Goal: Task Accomplishment & Management: Manage account settings

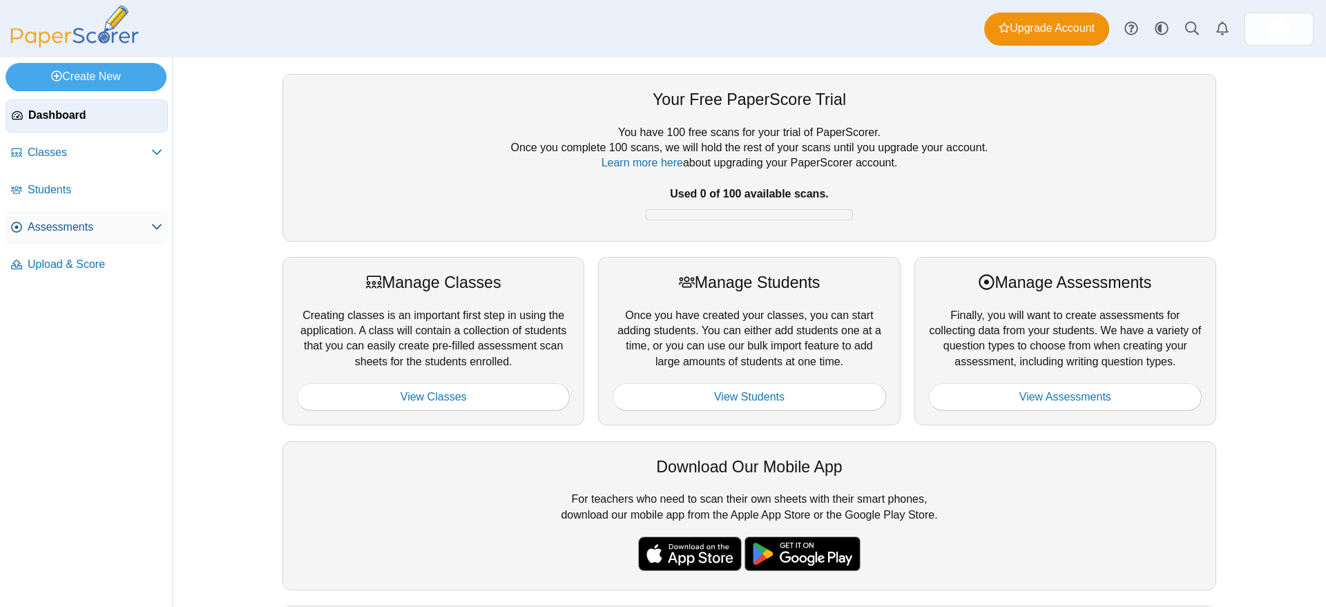
click at [70, 227] on span "Assessments" at bounding box center [90, 227] width 124 height 15
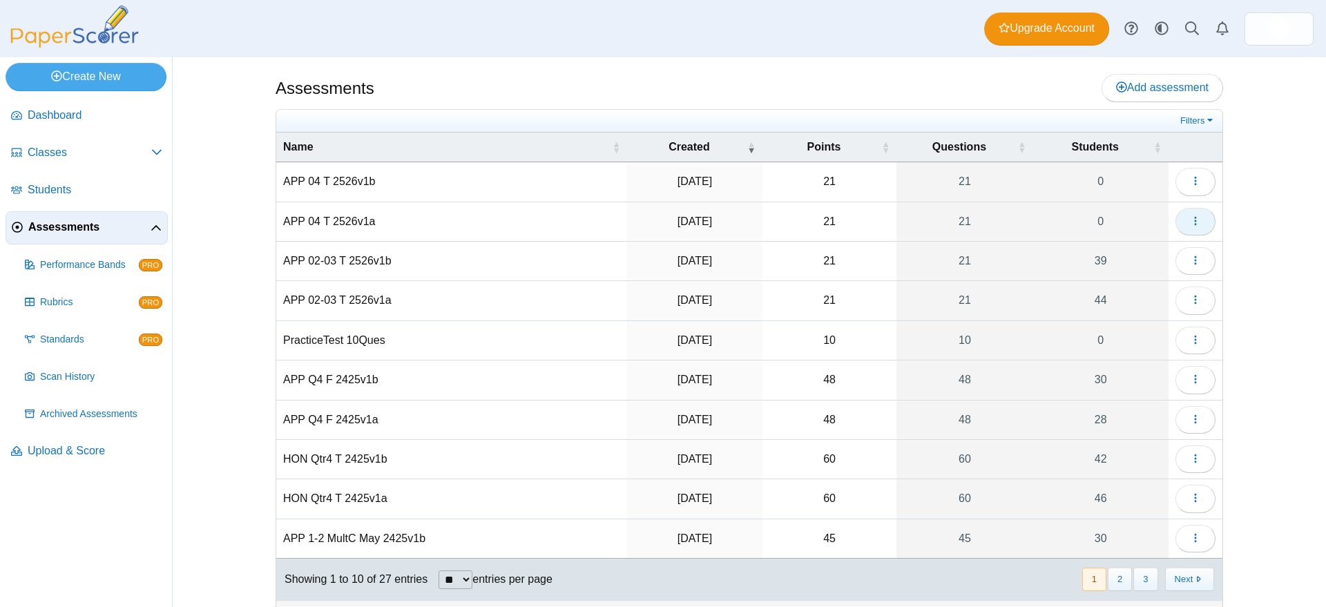
click at [1190, 218] on icon "button" at bounding box center [1195, 221] width 11 height 11
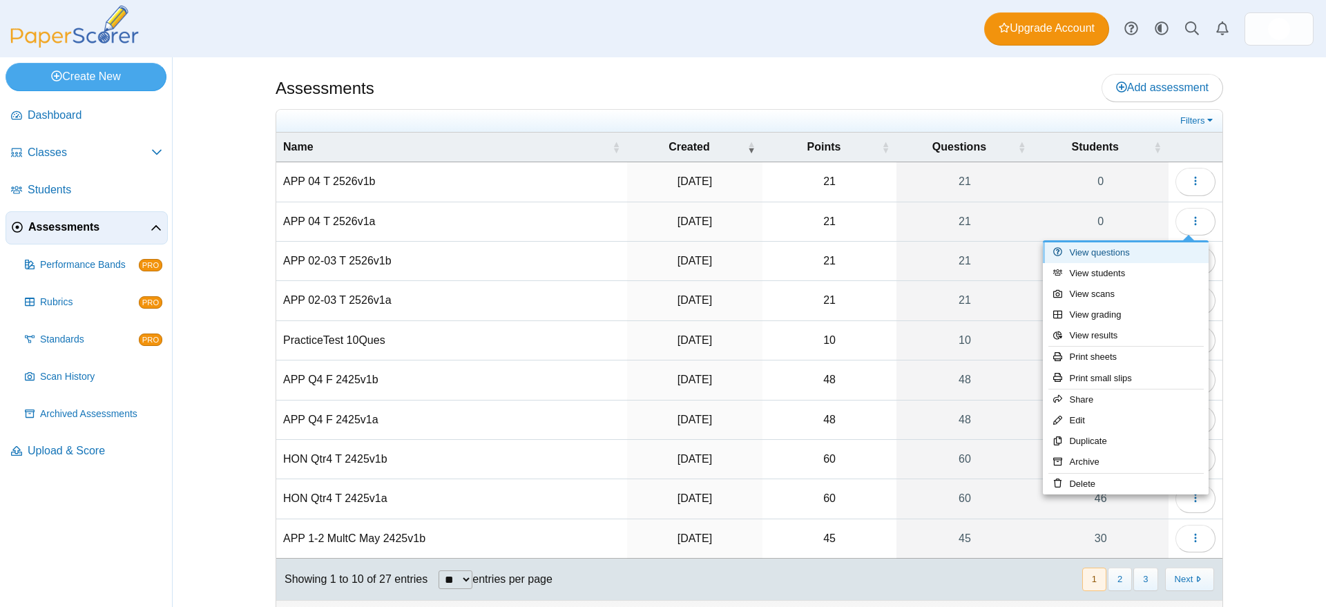
click at [1124, 254] on link "View questions" at bounding box center [1126, 252] width 166 height 21
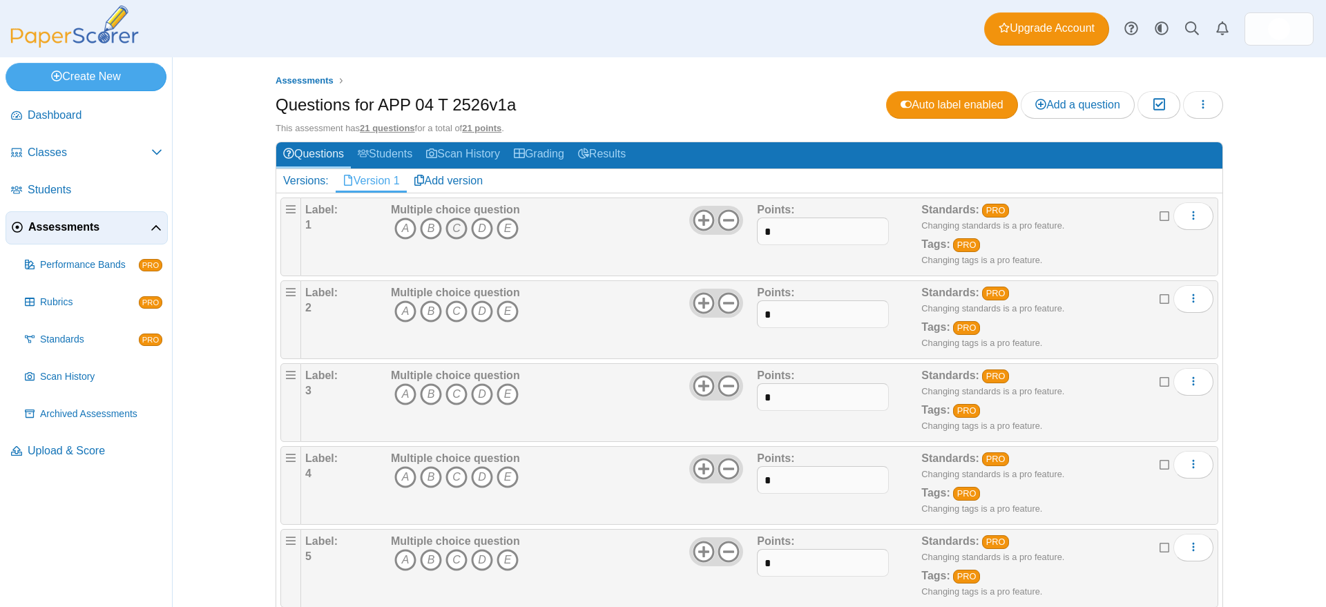
click at [448, 224] on icon "C" at bounding box center [457, 229] width 22 height 22
click at [425, 309] on icon "B" at bounding box center [431, 311] width 22 height 22
click at [448, 394] on icon "C" at bounding box center [457, 394] width 22 height 22
click at [504, 477] on icon "E" at bounding box center [508, 477] width 22 height 22
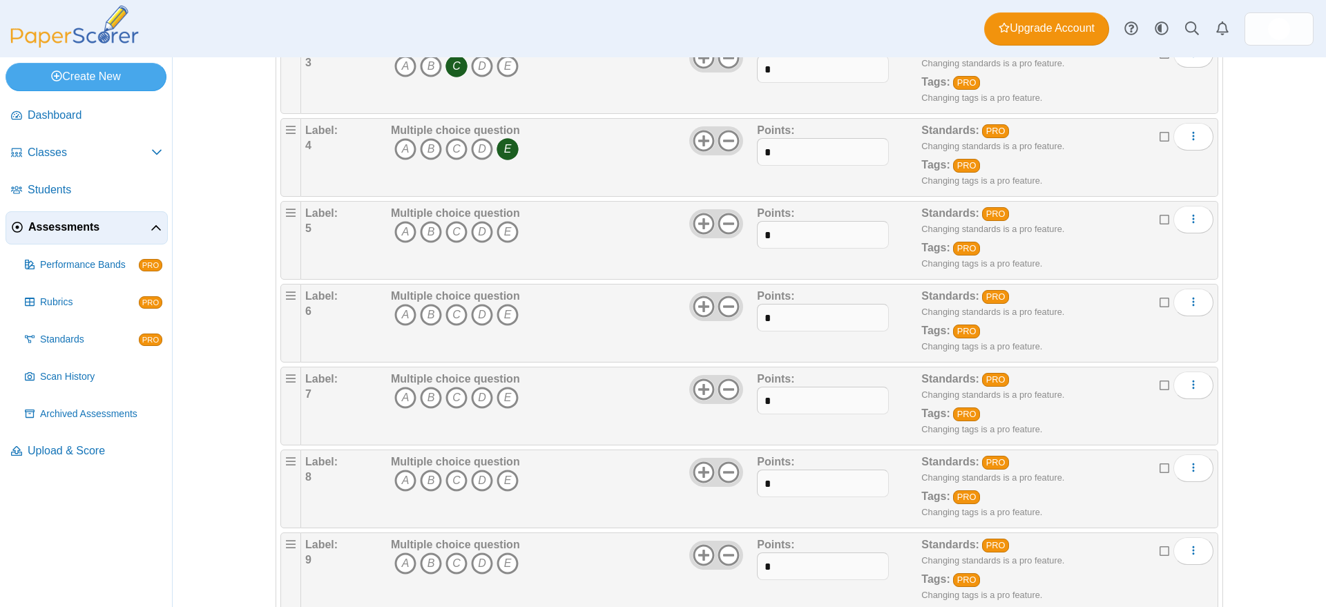
scroll to position [345, 0]
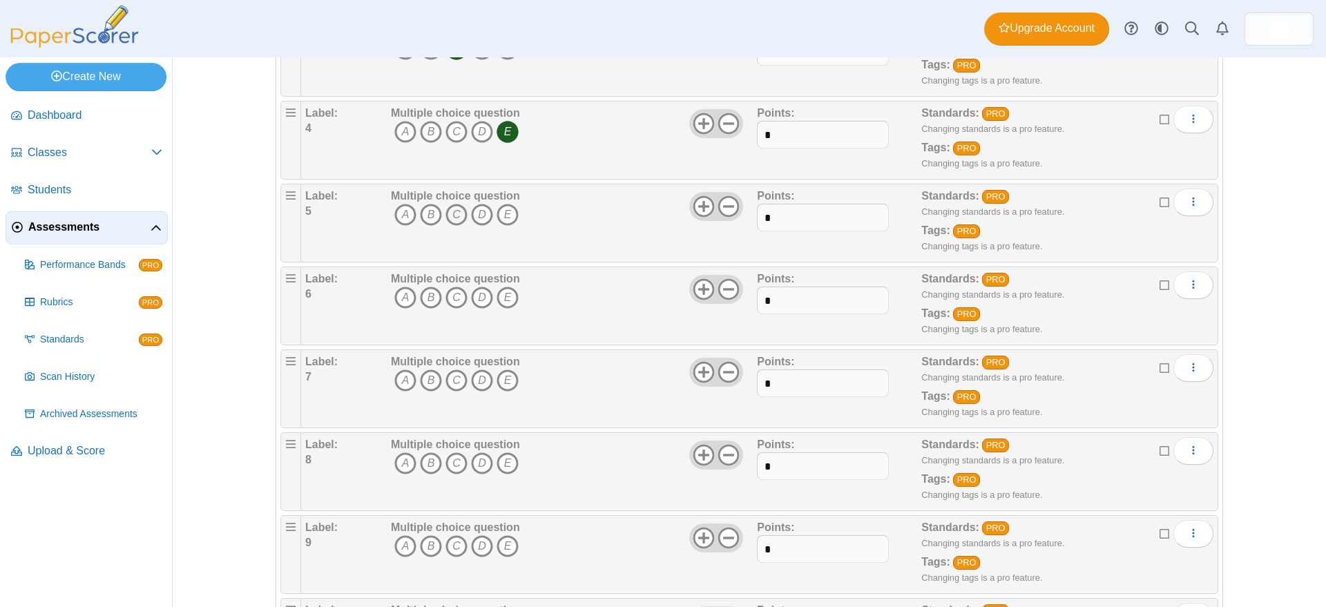
click at [447, 214] on icon "C" at bounding box center [457, 215] width 22 height 22
click at [451, 294] on icon "C" at bounding box center [457, 298] width 22 height 22
click at [505, 381] on icon "E" at bounding box center [508, 381] width 22 height 22
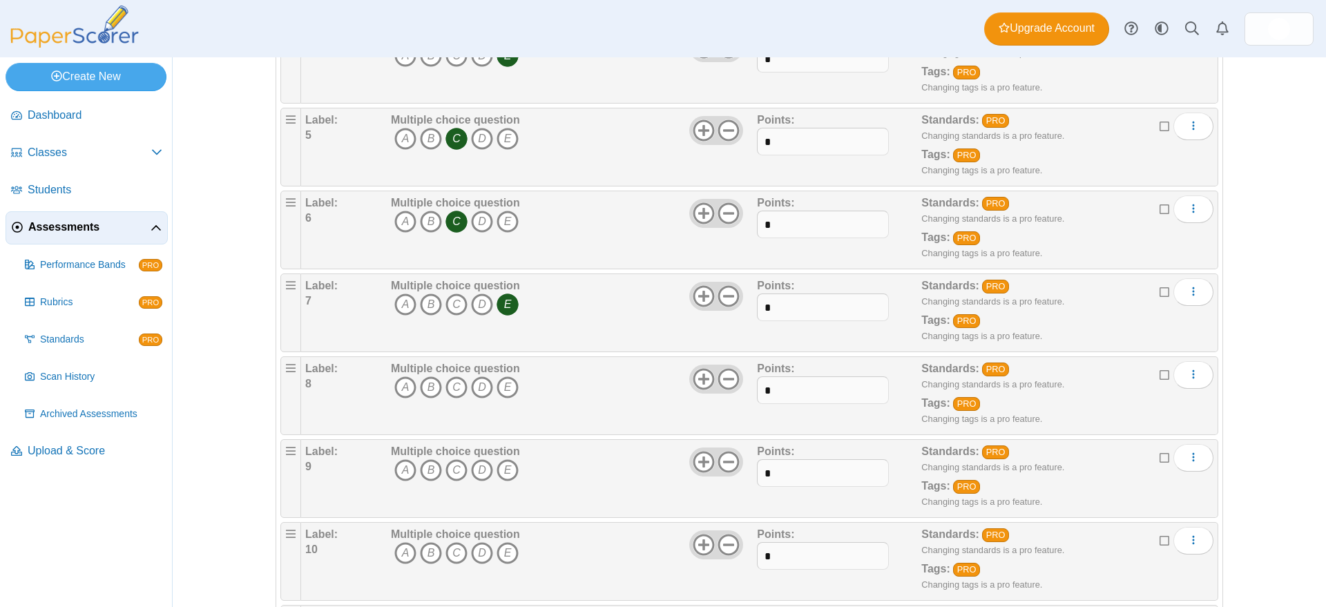
scroll to position [432, 0]
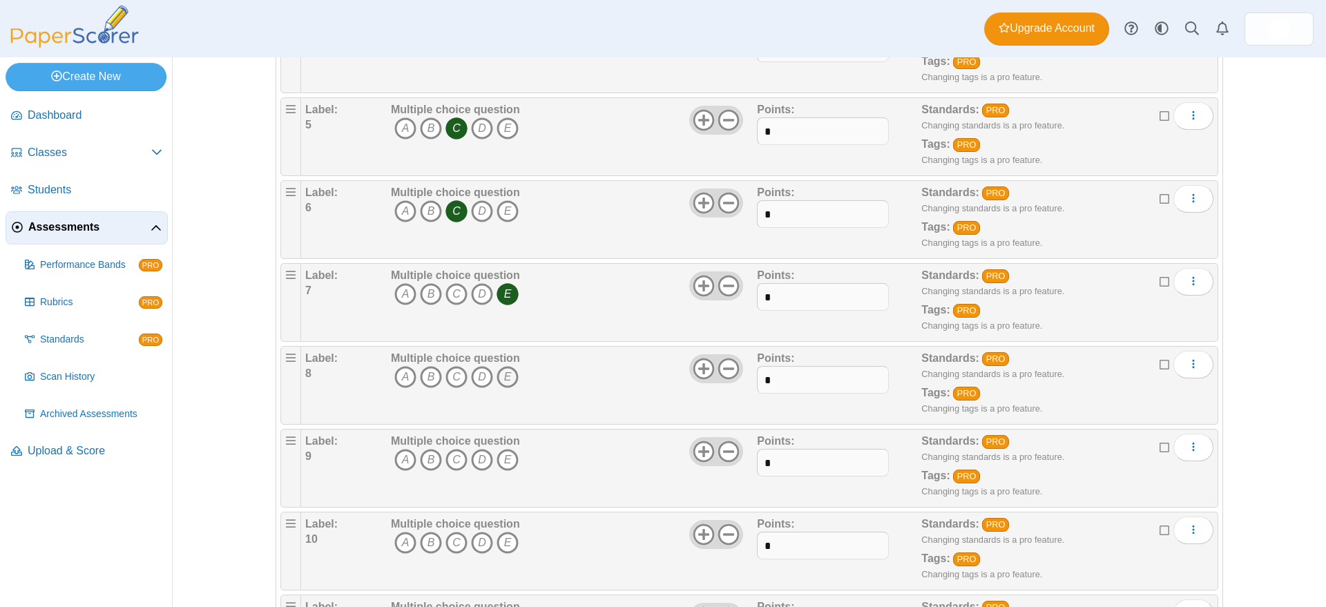
click at [497, 379] on icon "E" at bounding box center [508, 377] width 22 height 22
click at [501, 454] on icon "E" at bounding box center [508, 460] width 22 height 22
click at [450, 537] on icon "C" at bounding box center [457, 543] width 22 height 22
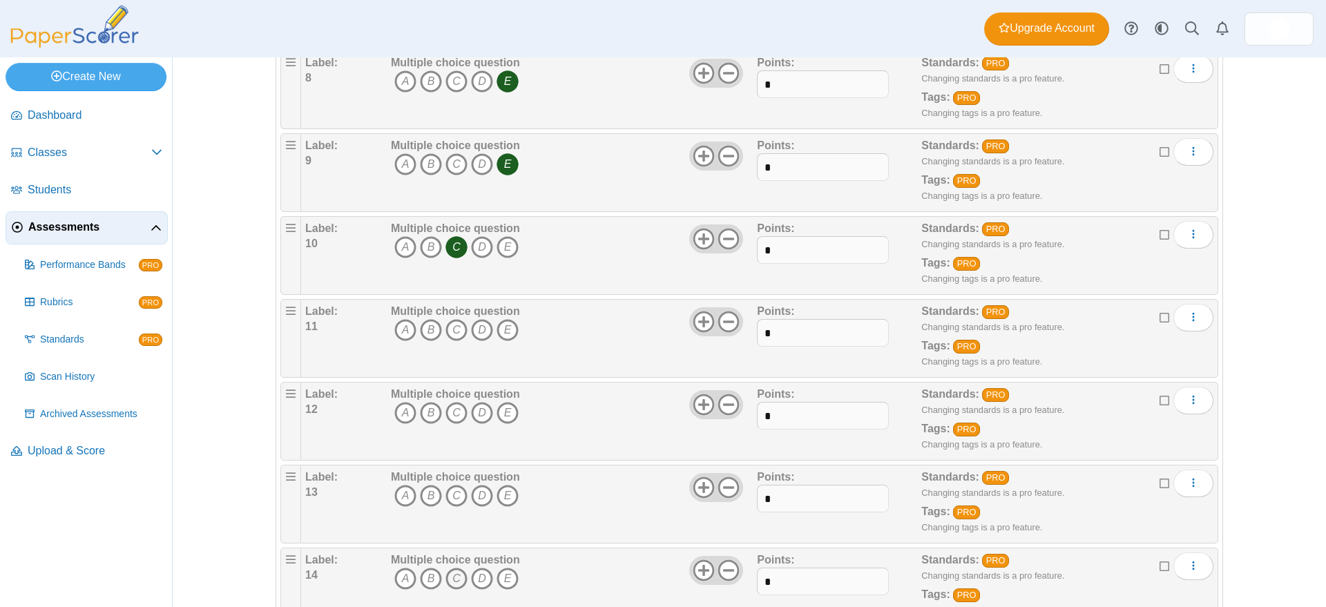
scroll to position [777, 0]
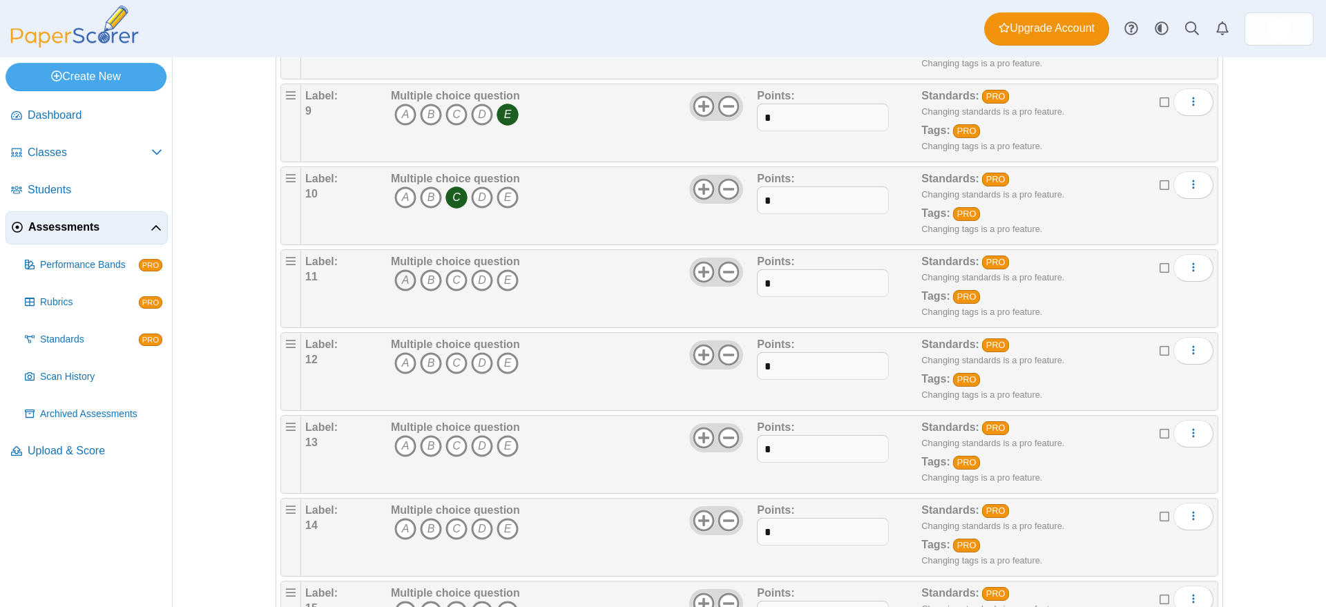
click at [399, 280] on icon "A" at bounding box center [405, 280] width 22 height 22
click at [476, 359] on icon "D" at bounding box center [482, 363] width 22 height 22
click at [423, 446] on icon "B" at bounding box center [431, 446] width 22 height 22
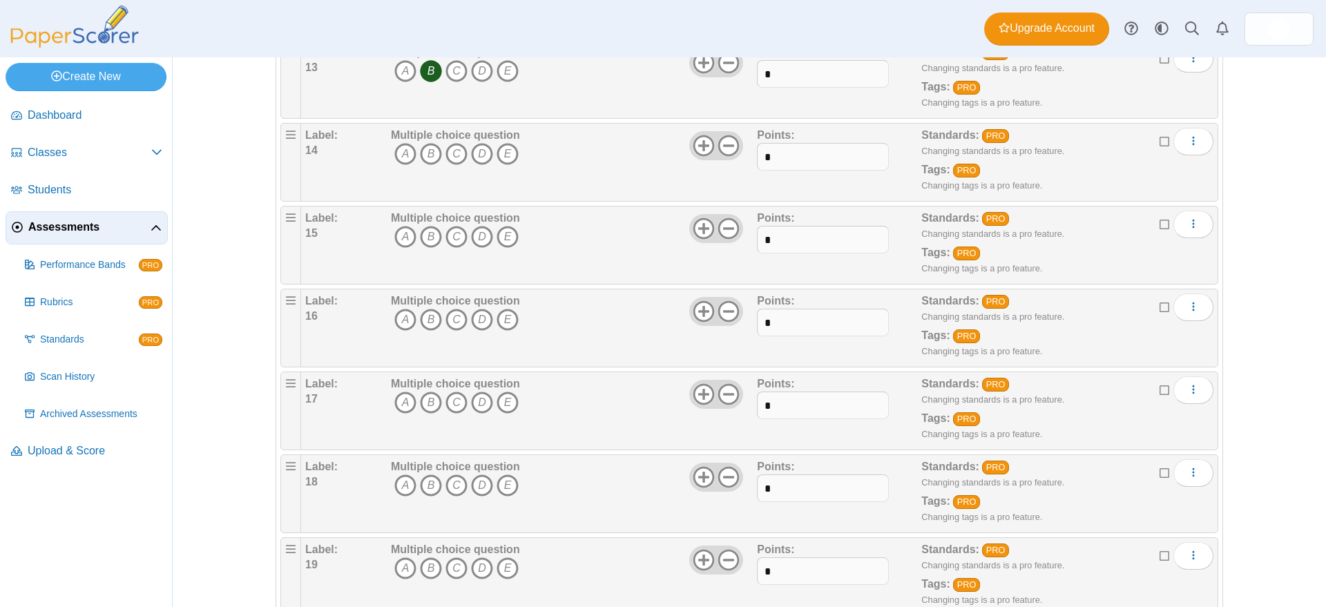
scroll to position [1122, 0]
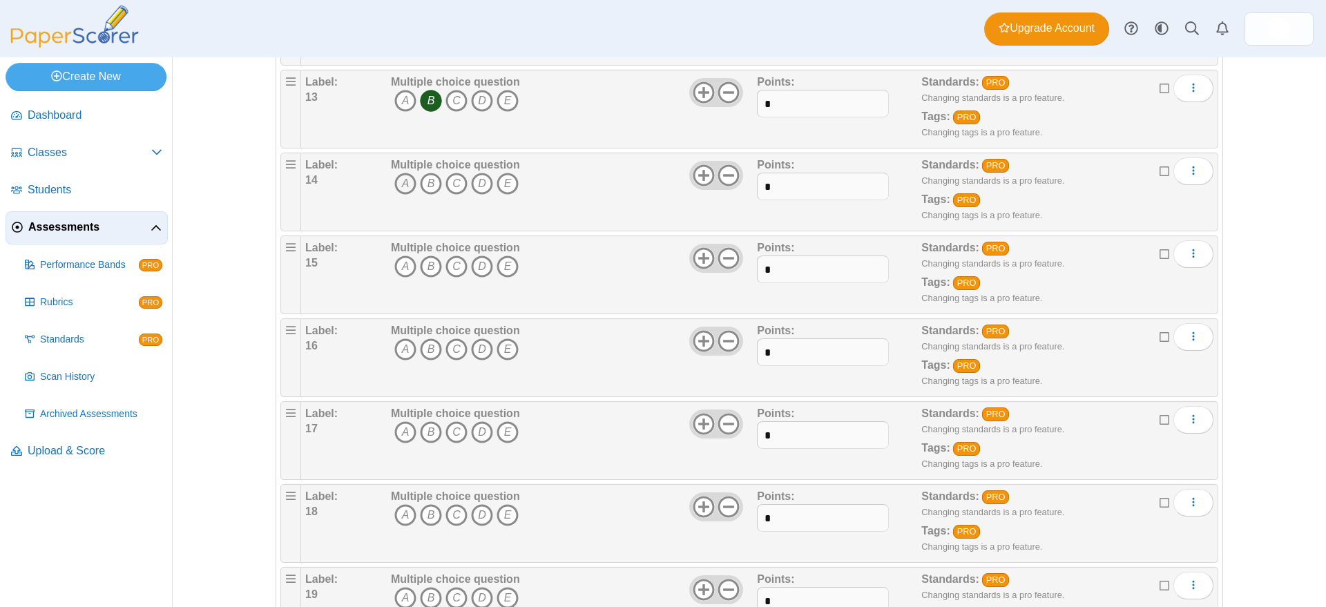
click at [398, 183] on icon "A" at bounding box center [405, 184] width 22 height 22
click at [448, 262] on icon "C" at bounding box center [457, 267] width 22 height 22
click at [499, 347] on icon "E" at bounding box center [508, 349] width 22 height 22
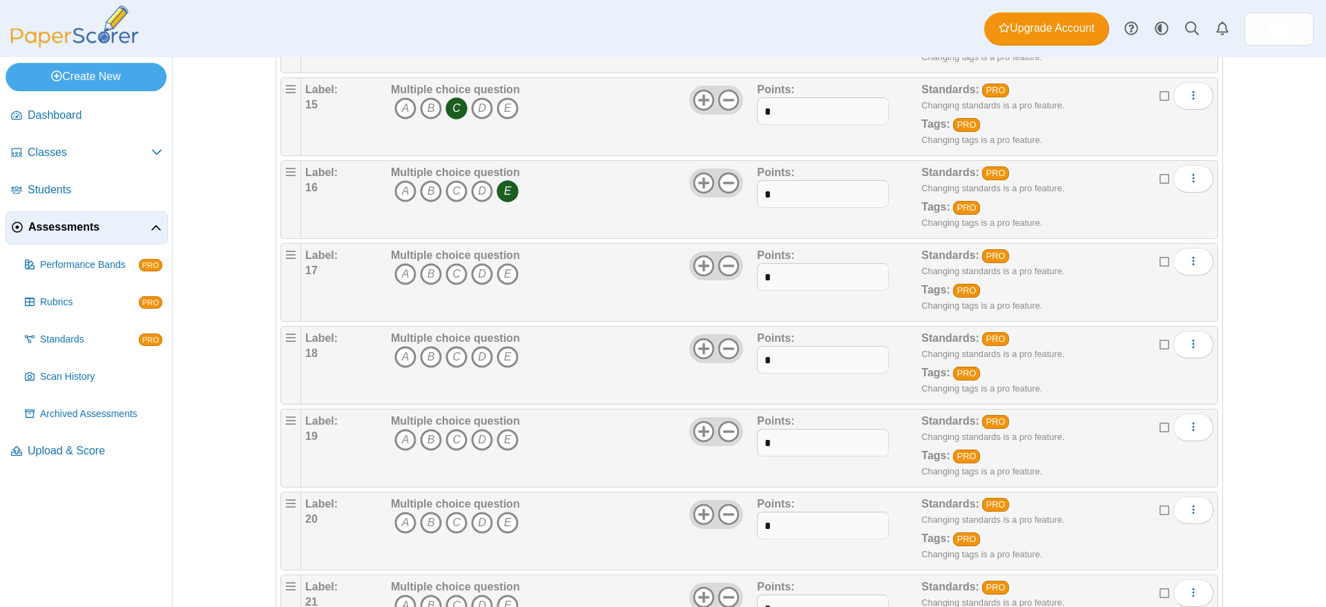
scroll to position [1295, 0]
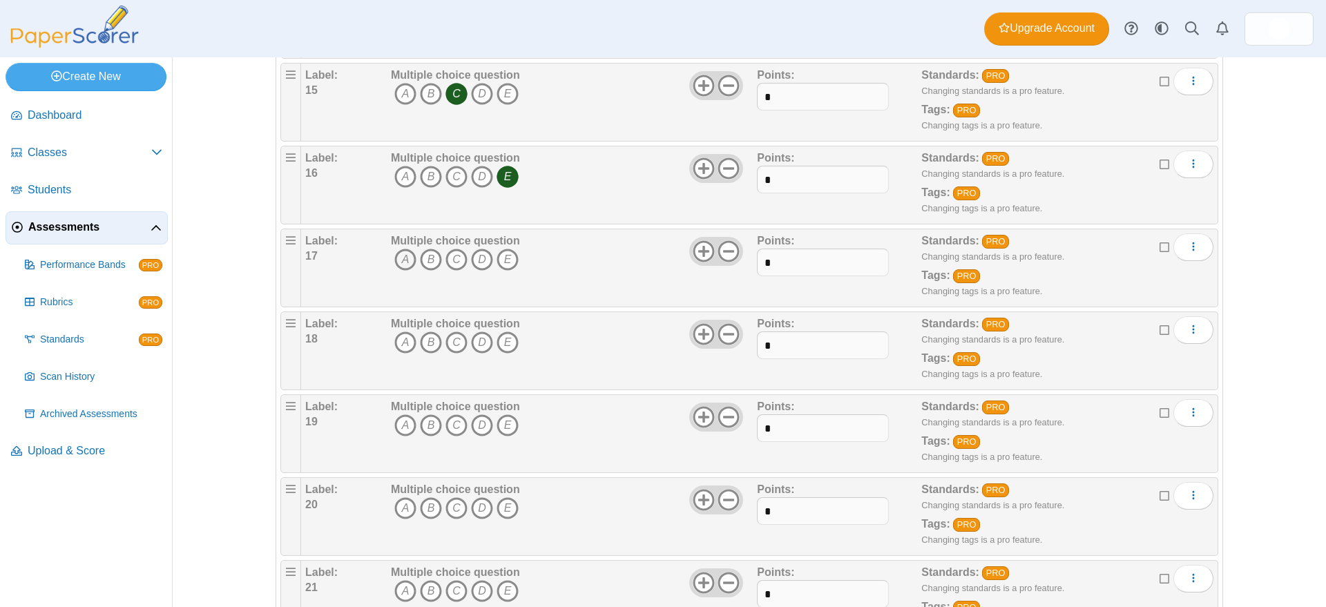
click at [394, 253] on icon "A" at bounding box center [405, 260] width 22 height 22
click at [478, 343] on icon "D" at bounding box center [482, 343] width 22 height 22
click at [446, 423] on icon "C" at bounding box center [457, 425] width 22 height 22
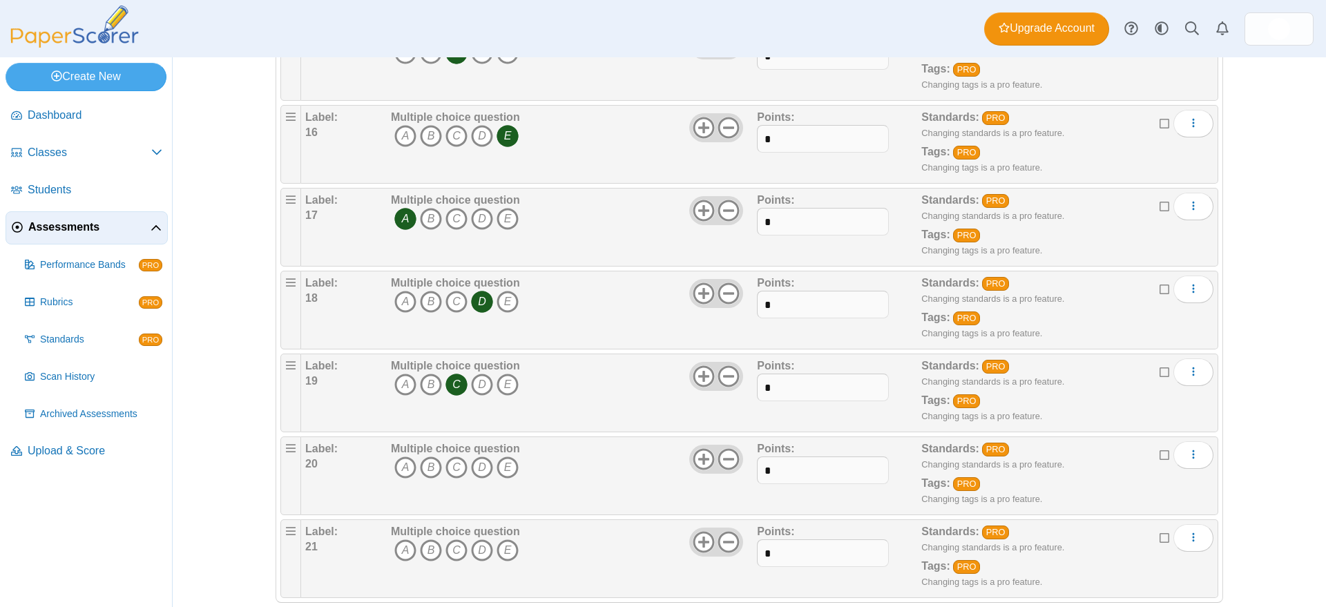
scroll to position [1359, 0]
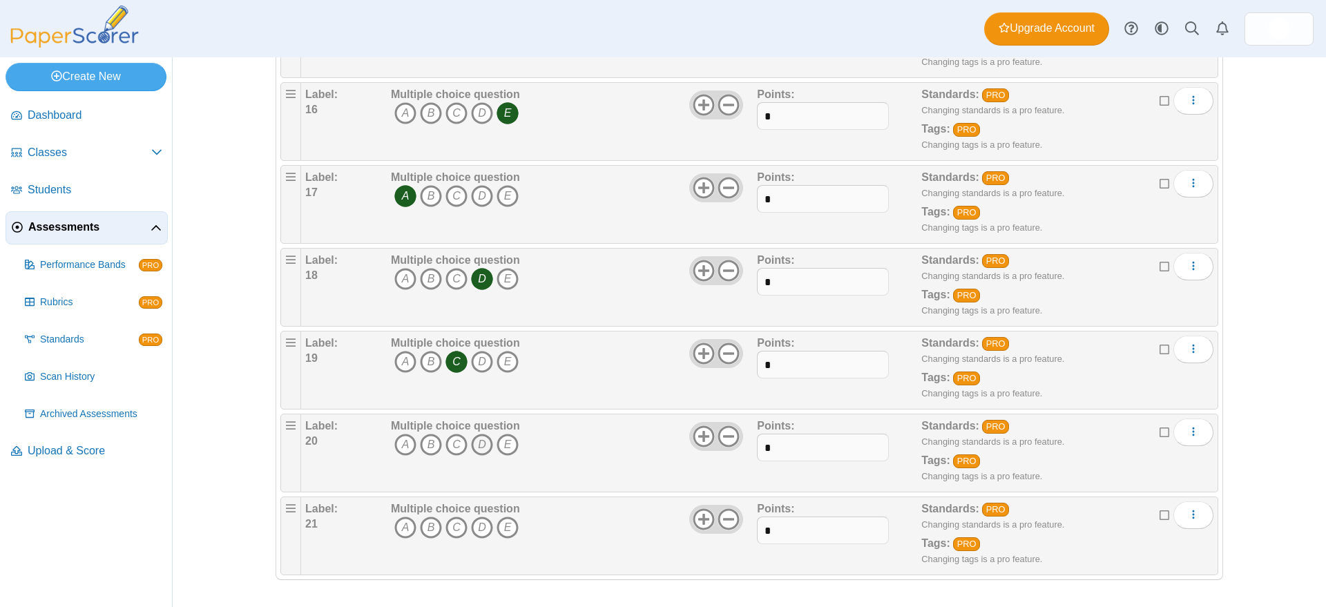
click at [473, 443] on icon "D" at bounding box center [482, 445] width 22 height 22
click at [401, 521] on icon "A" at bounding box center [405, 528] width 22 height 22
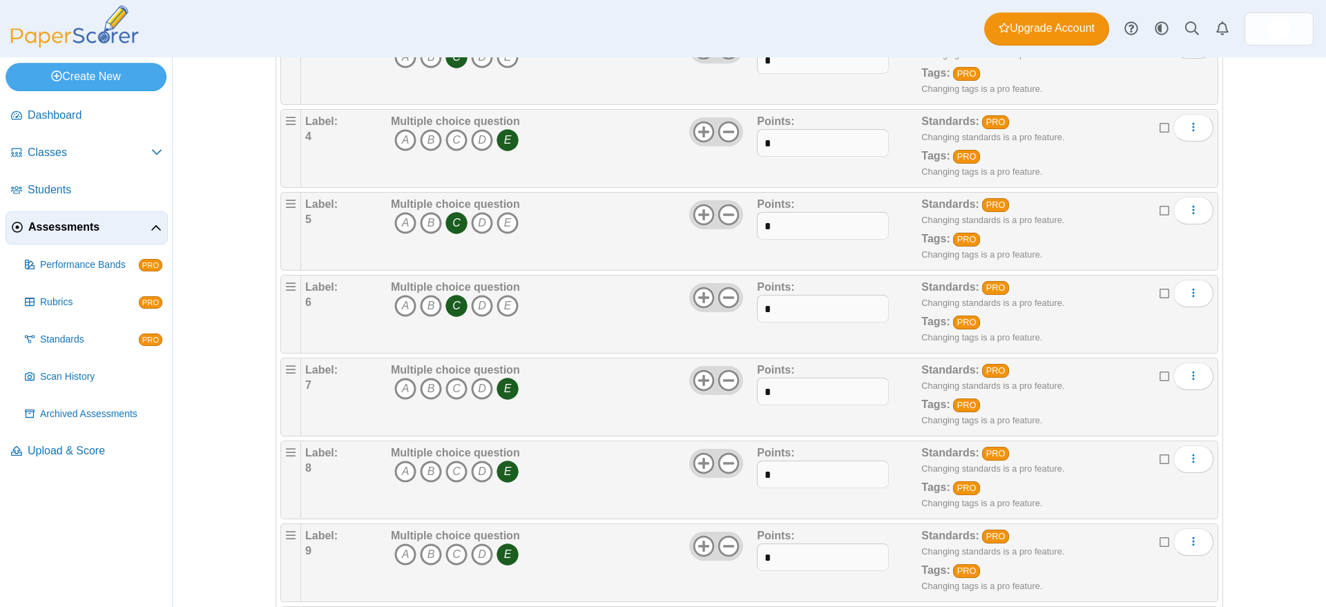
scroll to position [0, 0]
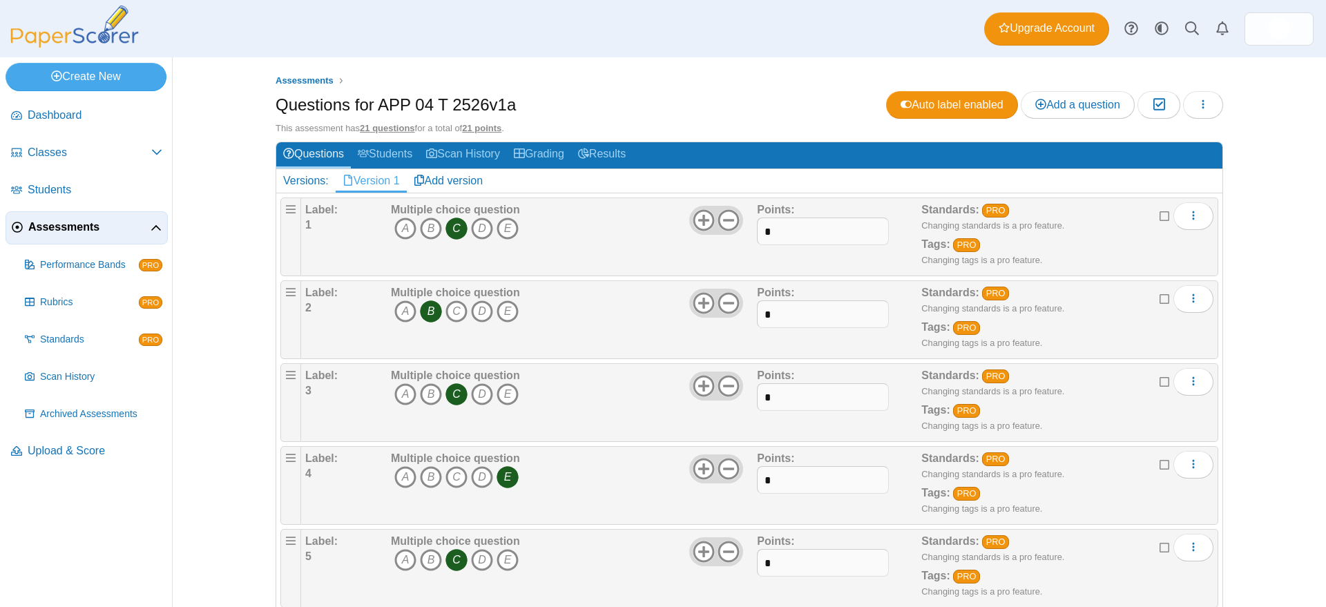
click at [72, 224] on span "Assessments" at bounding box center [89, 227] width 122 height 15
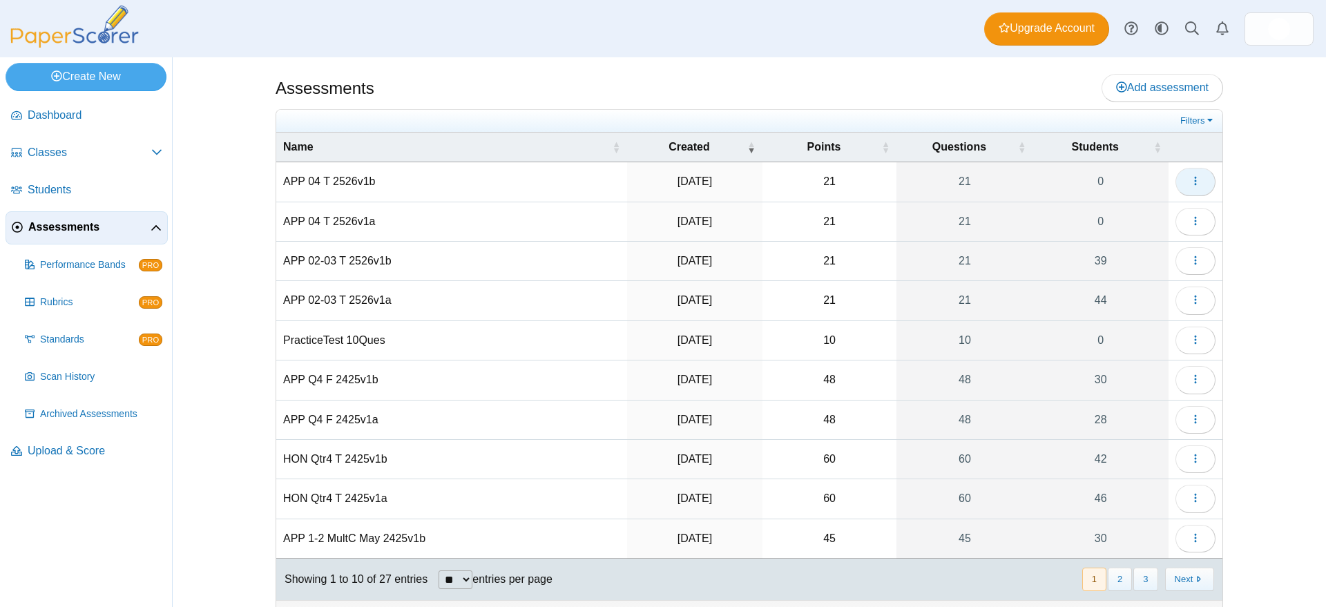
click at [1192, 177] on icon "button" at bounding box center [1195, 180] width 11 height 11
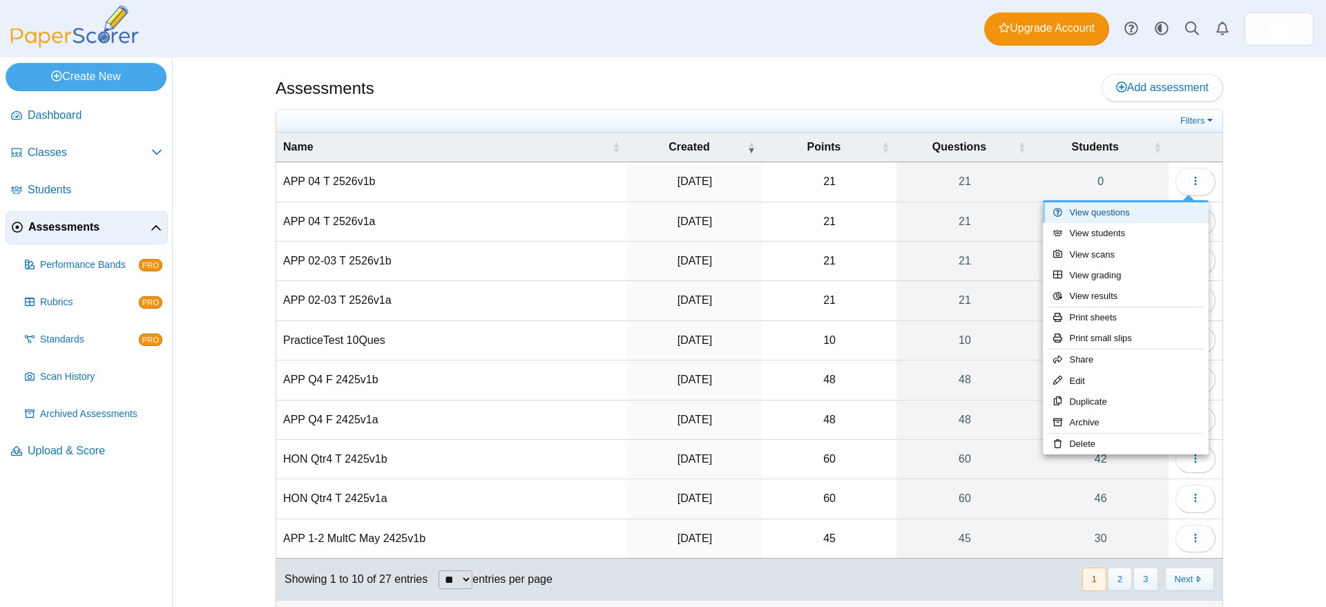
click at [1113, 216] on link "View questions" at bounding box center [1126, 212] width 166 height 21
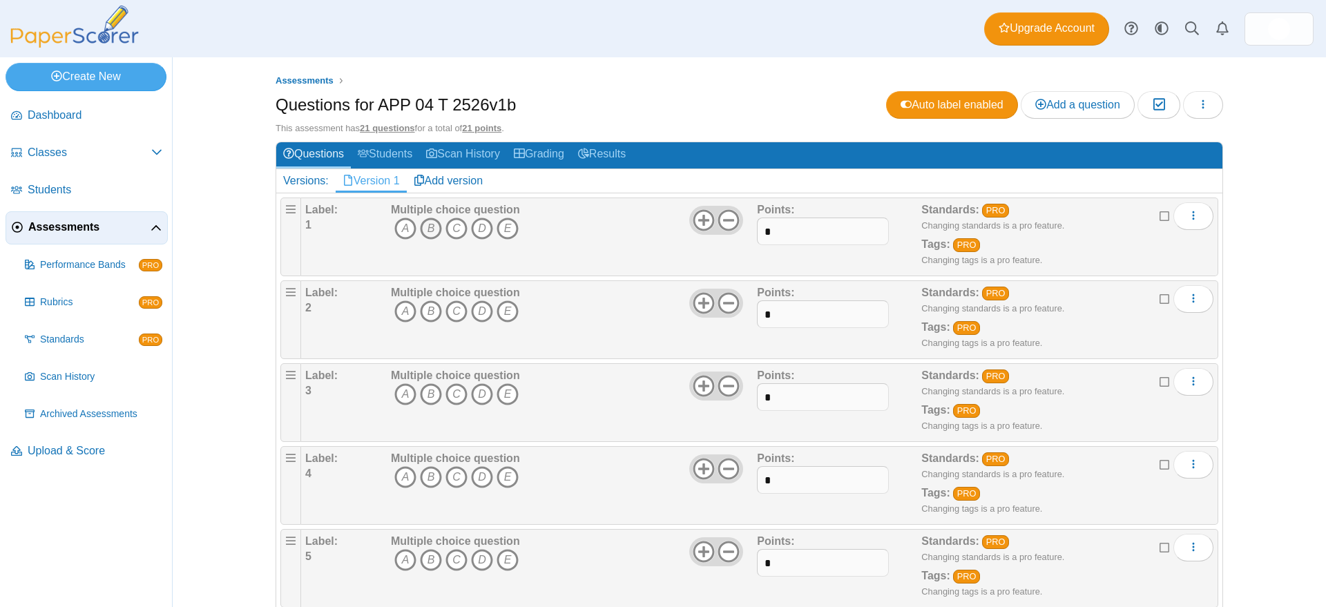
click at [428, 225] on icon "B" at bounding box center [431, 229] width 22 height 22
click at [504, 310] on icon "E" at bounding box center [508, 311] width 22 height 22
click at [497, 392] on icon "E" at bounding box center [508, 394] width 22 height 22
click at [450, 472] on icon "C" at bounding box center [457, 477] width 22 height 22
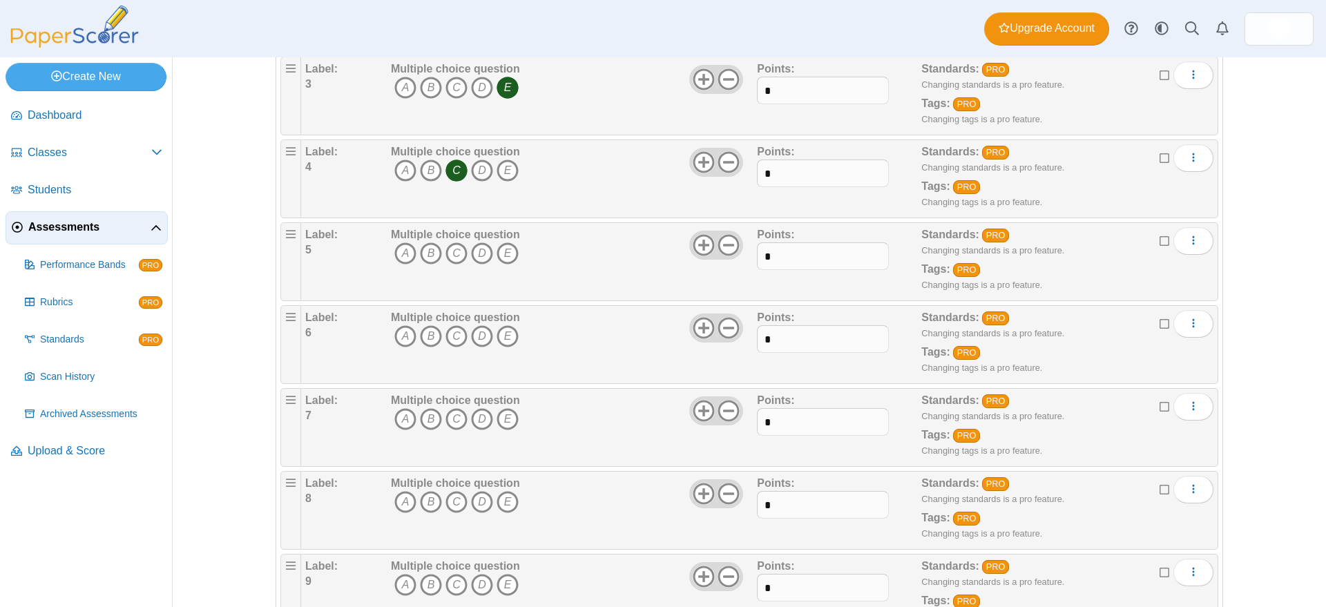
scroll to position [345, 0]
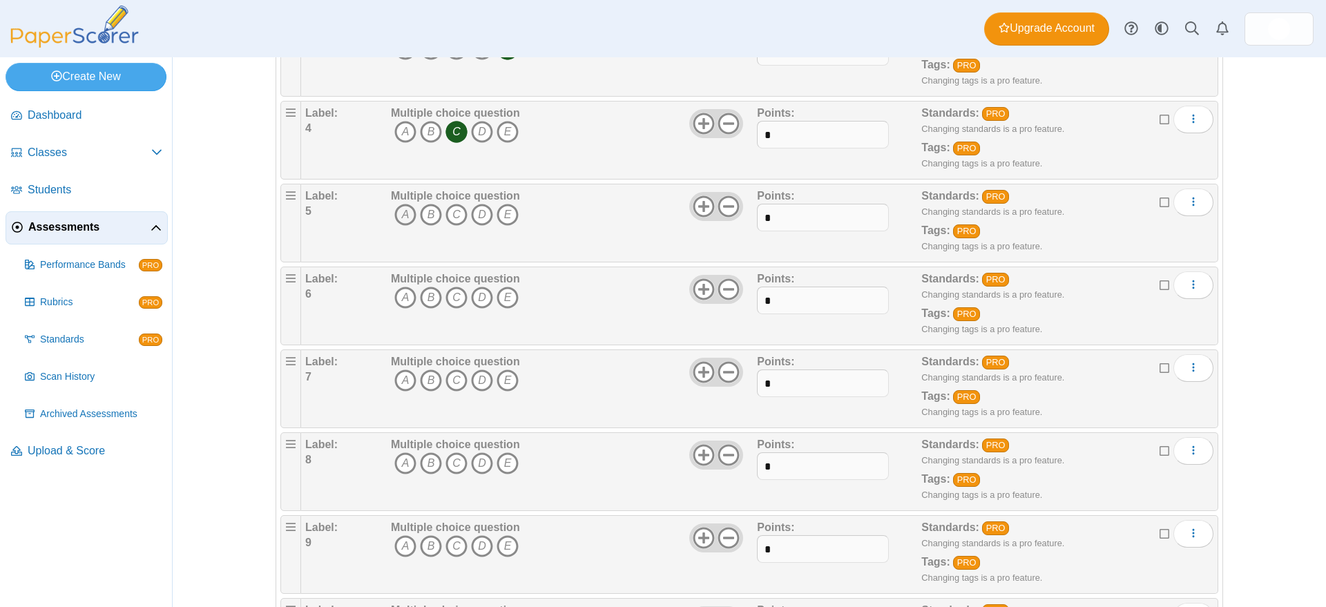
click at [400, 214] on icon "A" at bounding box center [405, 215] width 22 height 22
click at [423, 296] on icon "B" at bounding box center [431, 298] width 22 height 22
click at [450, 376] on icon "C" at bounding box center [457, 381] width 22 height 22
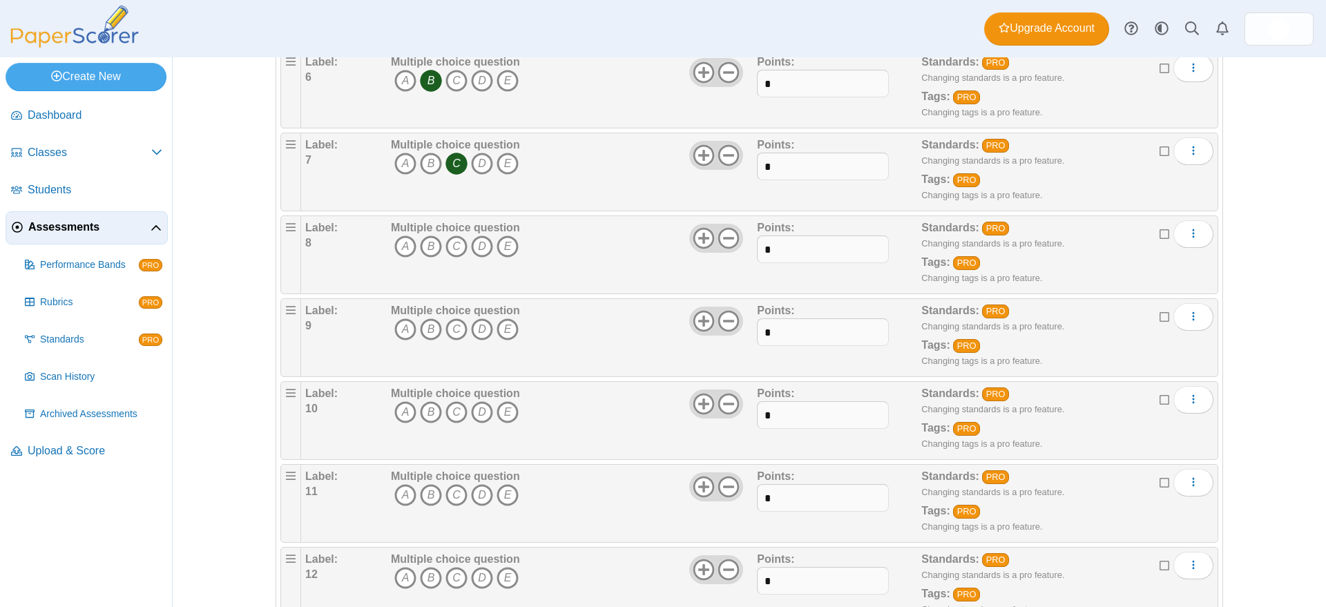
scroll to position [604, 0]
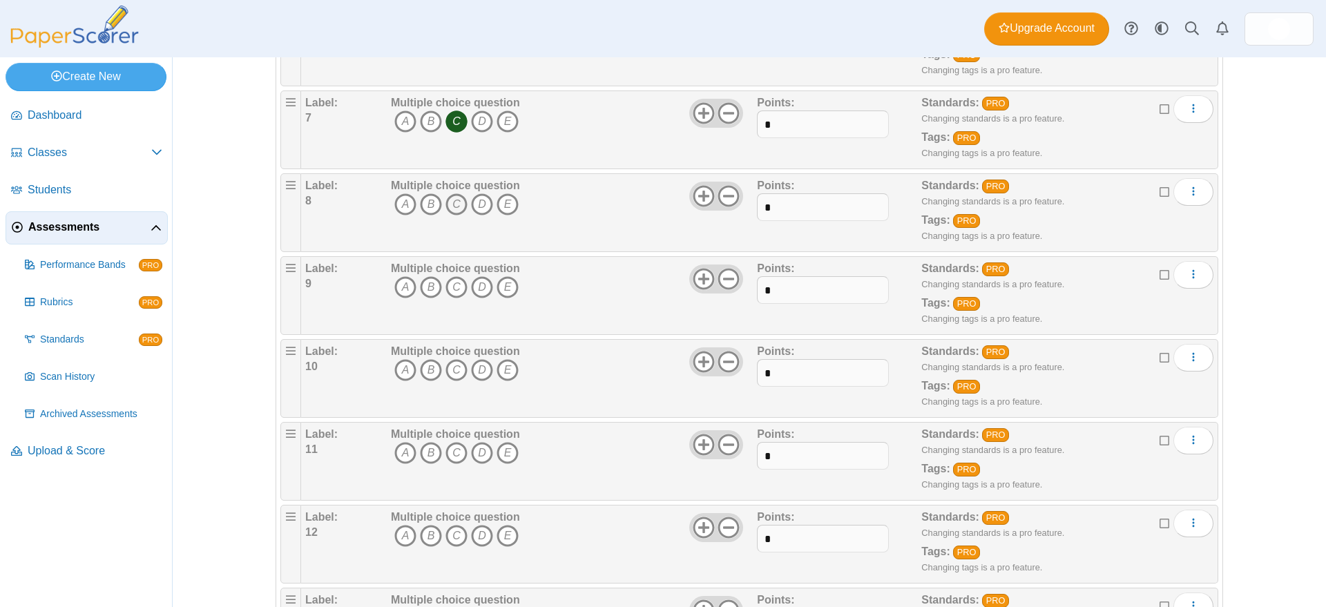
click at [446, 202] on icon "C" at bounding box center [457, 204] width 22 height 22
click at [446, 283] on icon "C" at bounding box center [457, 287] width 22 height 22
click at [499, 368] on icon "E" at bounding box center [508, 370] width 22 height 22
click at [399, 452] on icon "A" at bounding box center [405, 453] width 22 height 22
click at [477, 536] on icon "D" at bounding box center [482, 536] width 22 height 22
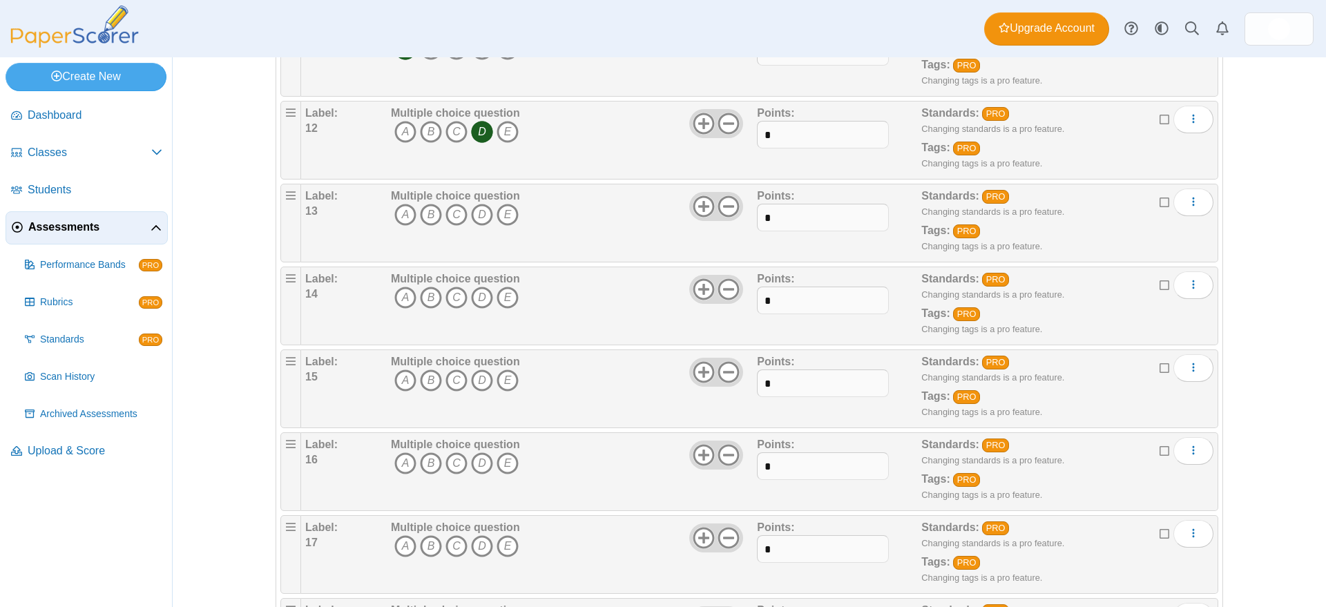
scroll to position [1036, 0]
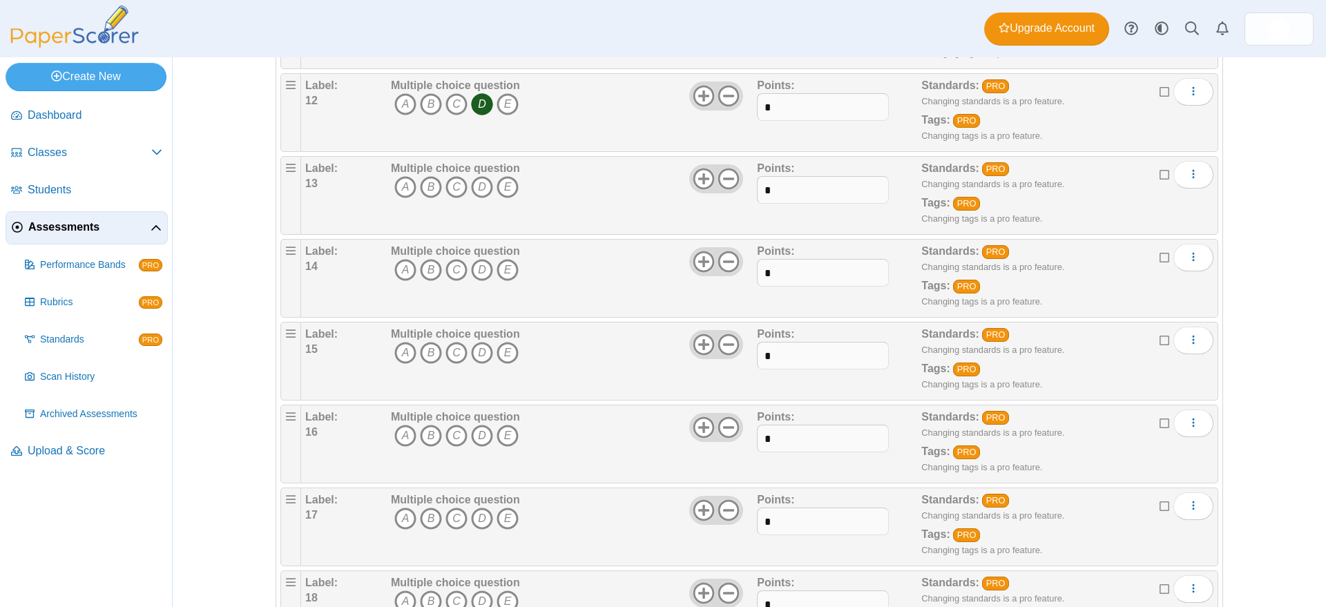
drag, startPoint x: 501, startPoint y: 184, endPoint x: 481, endPoint y: 227, distance: 48.2
click at [501, 184] on icon "E" at bounding box center [508, 187] width 22 height 22
click at [475, 267] on icon "D" at bounding box center [482, 270] width 22 height 22
click at [421, 352] on icon "B" at bounding box center [431, 353] width 22 height 22
click at [448, 432] on icon "C" at bounding box center [457, 436] width 22 height 22
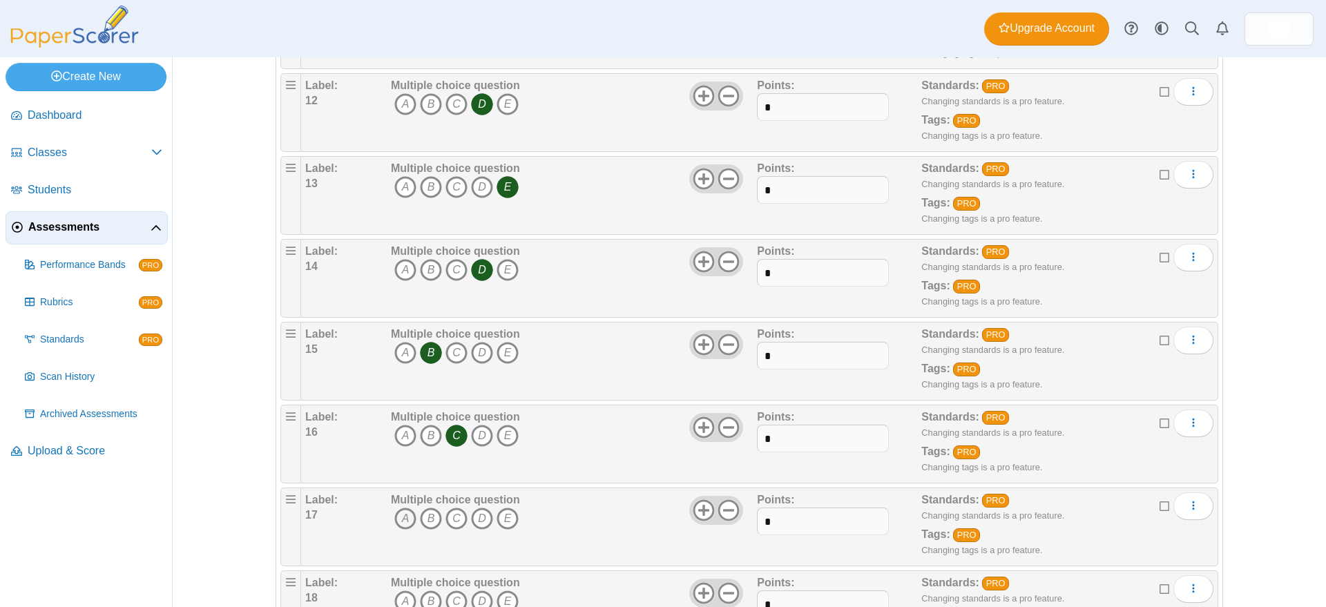
click at [395, 516] on icon "A" at bounding box center [405, 519] width 22 height 22
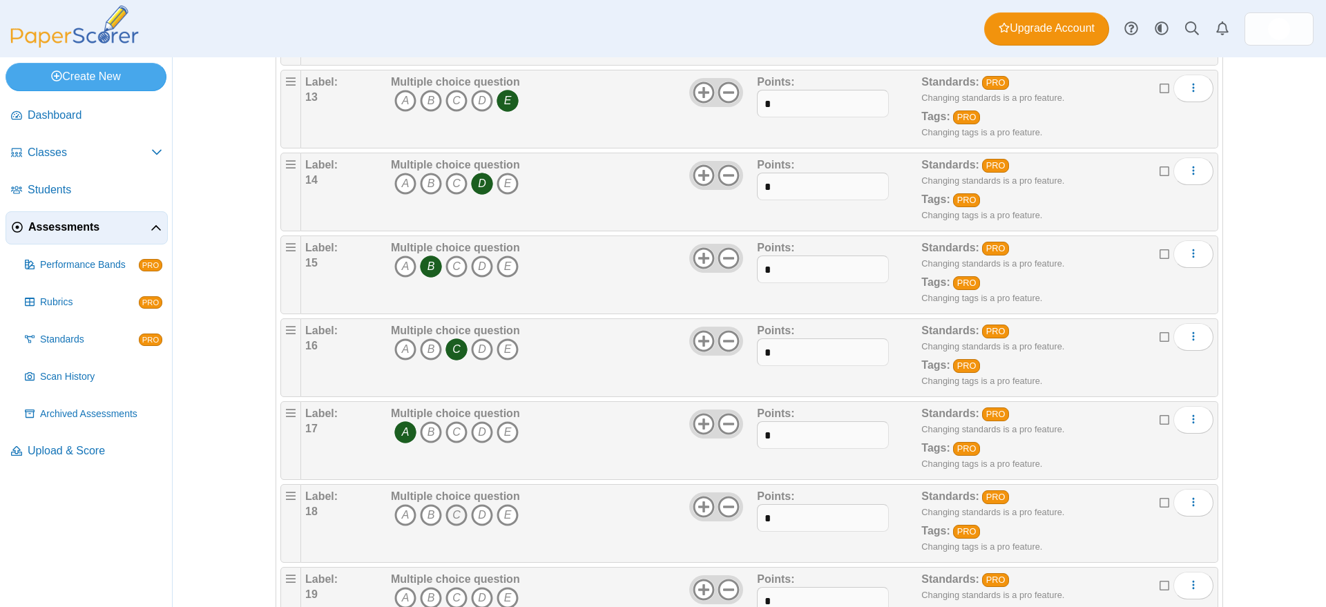
click at [450, 509] on icon "C" at bounding box center [457, 515] width 22 height 22
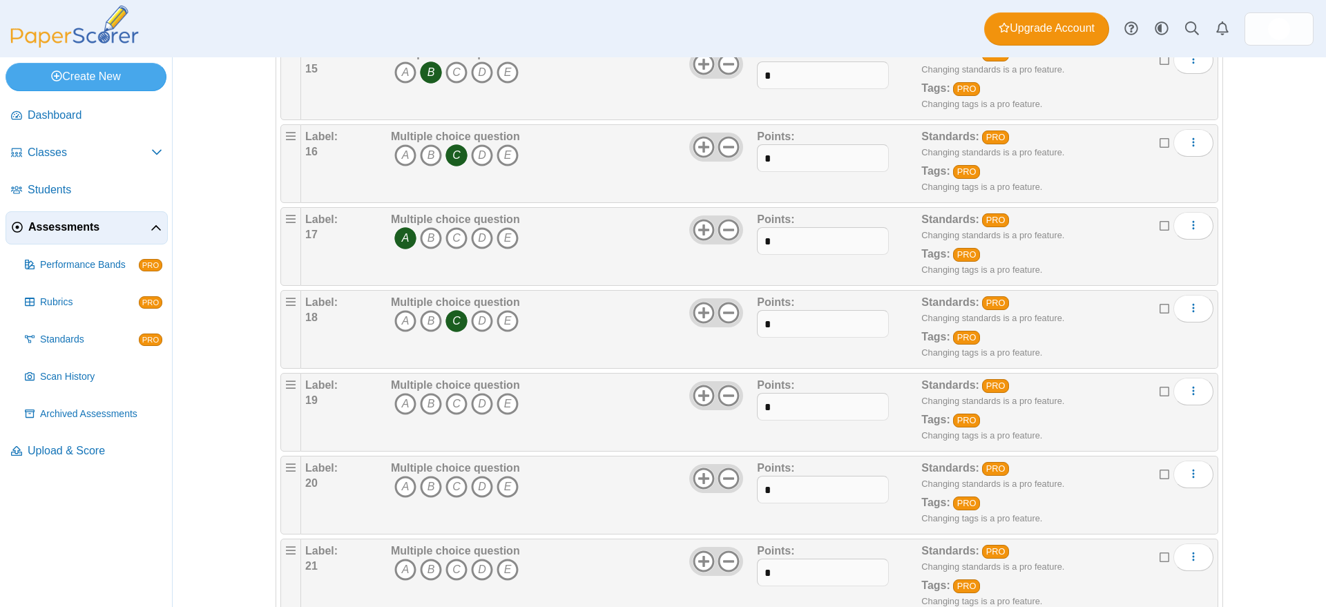
scroll to position [1359, 0]
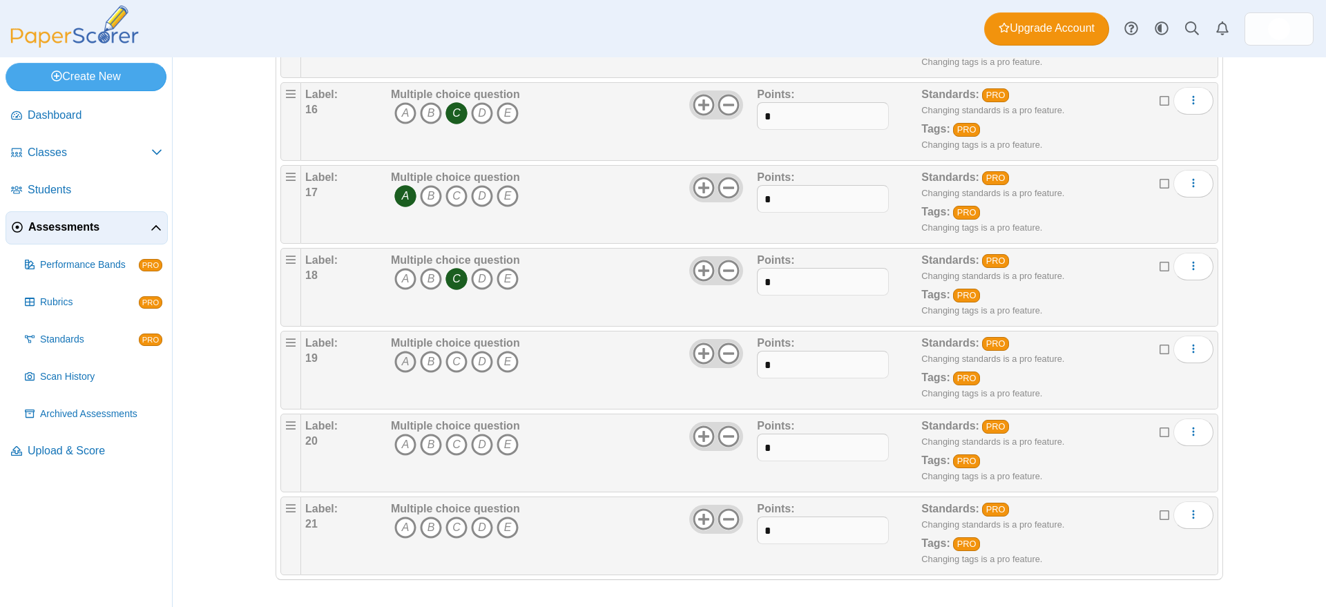
click at [396, 354] on icon "A" at bounding box center [405, 362] width 22 height 22
click at [500, 438] on icon "E" at bounding box center [508, 445] width 22 height 22
click at [473, 526] on icon "D" at bounding box center [482, 528] width 22 height 22
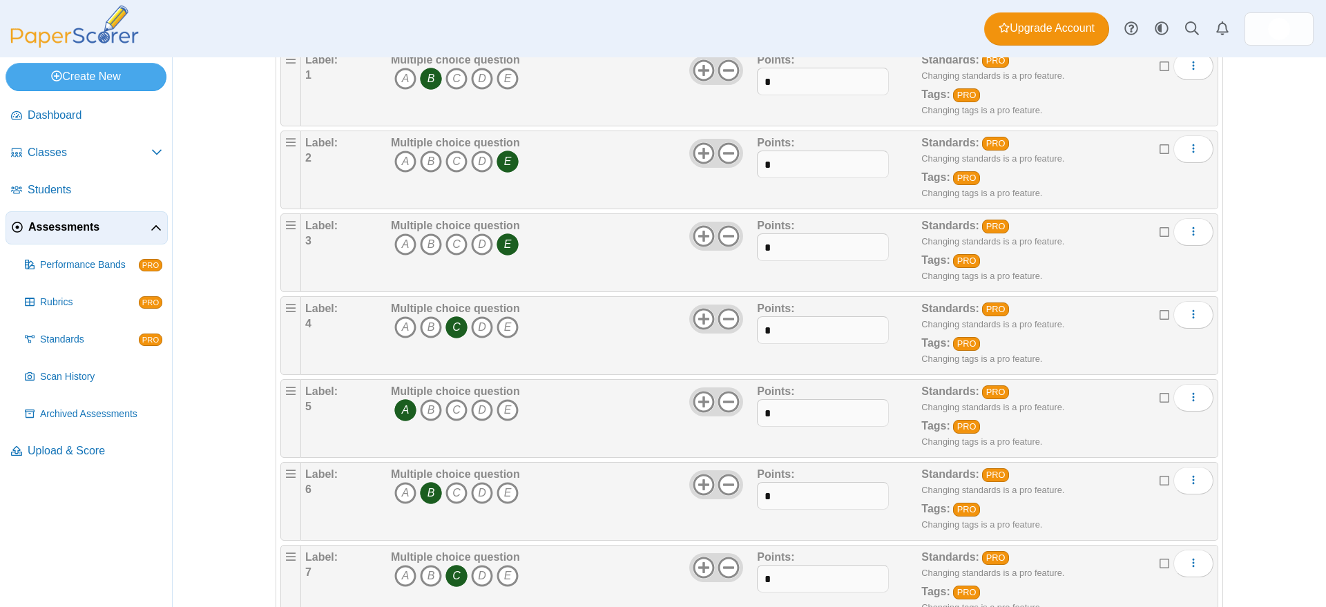
scroll to position [0, 0]
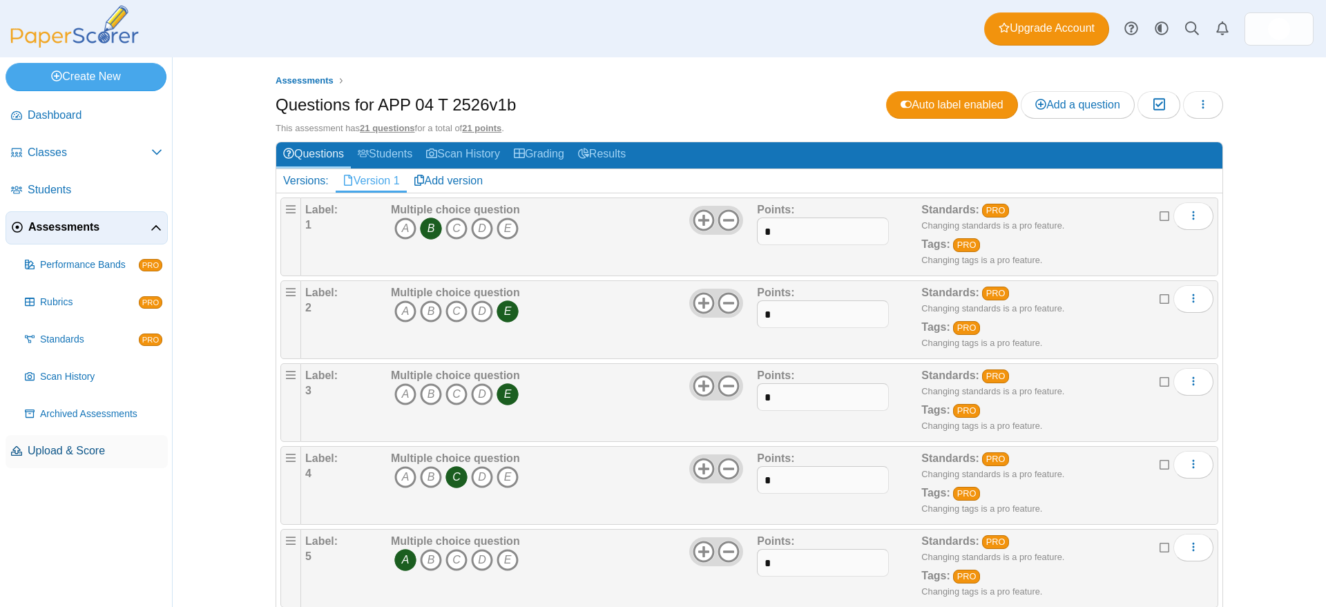
click at [68, 450] on span "Upload & Score" at bounding box center [95, 450] width 135 height 15
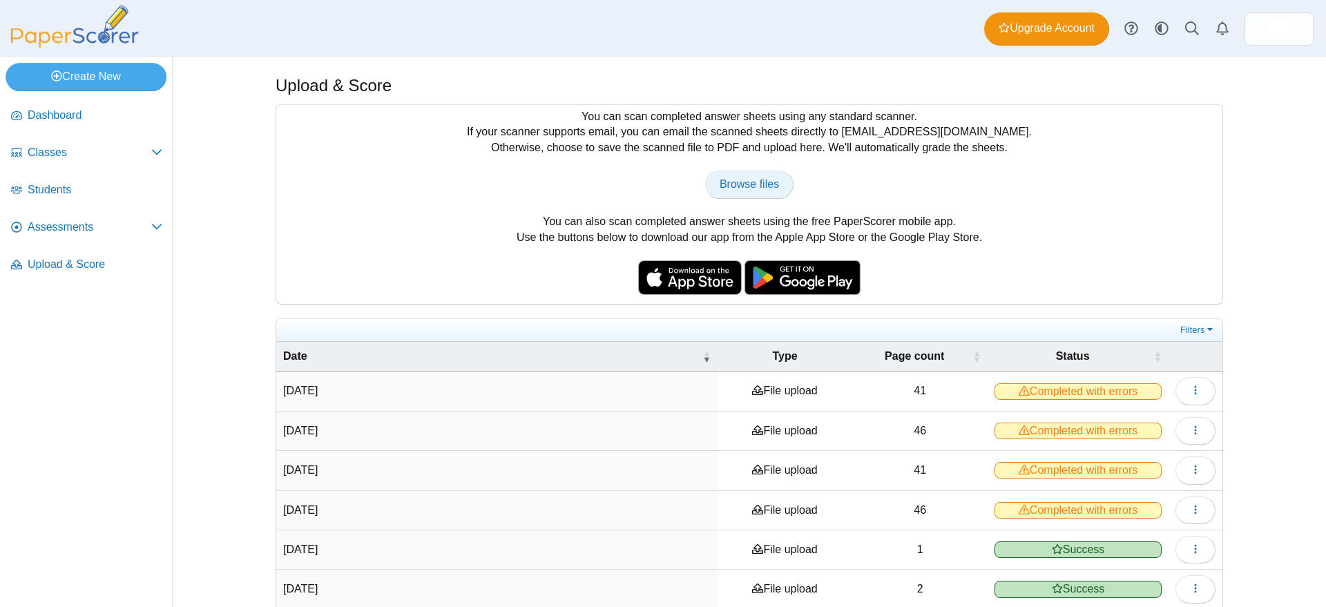
click at [743, 180] on span "Browse files" at bounding box center [749, 184] width 59 height 12
type input "**********"
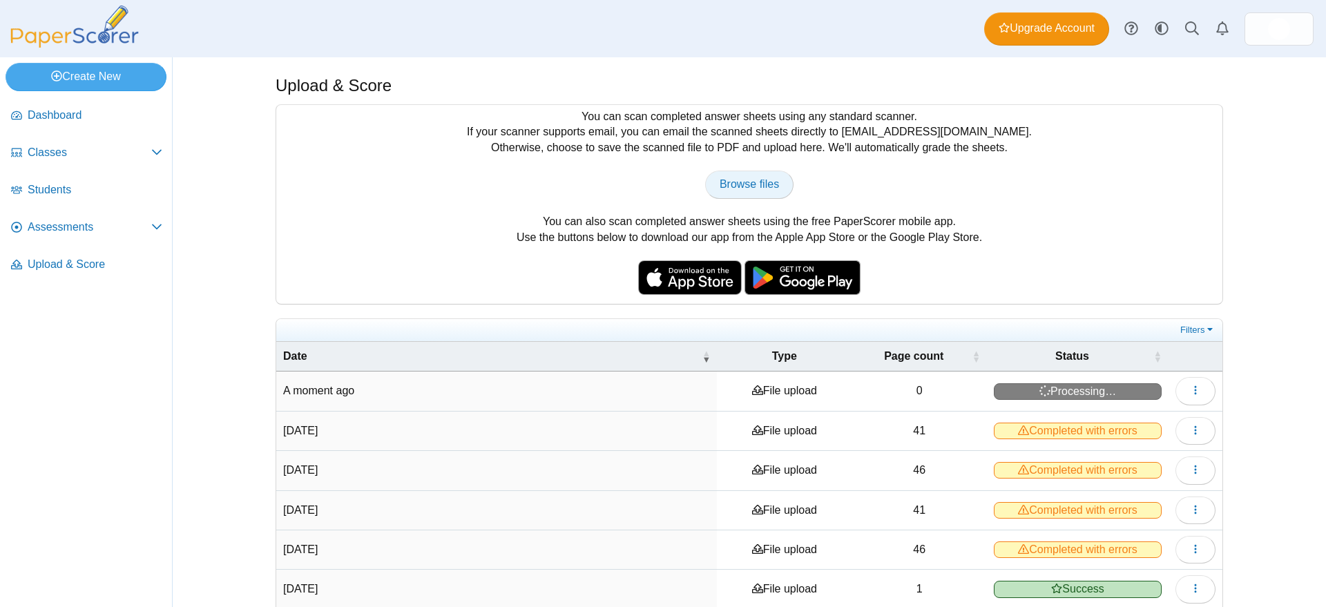
click at [758, 180] on span "Browse files" at bounding box center [749, 184] width 59 height 12
type input "**********"
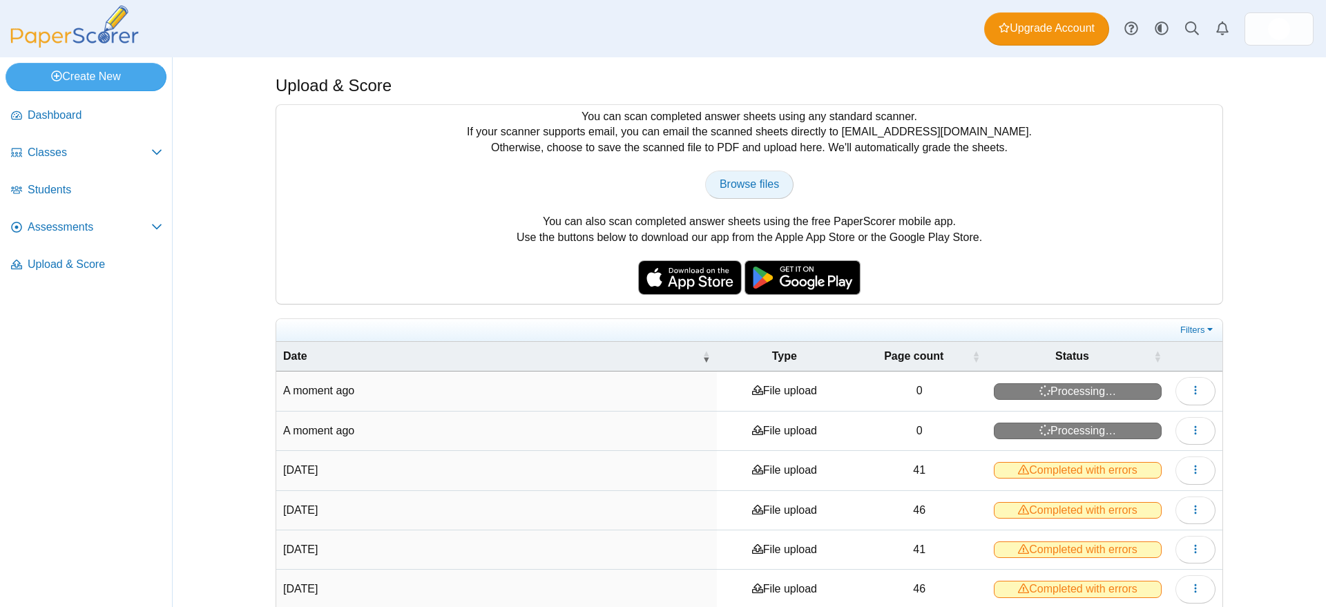
click at [756, 181] on span "Browse files" at bounding box center [749, 184] width 59 height 12
type input "**********"
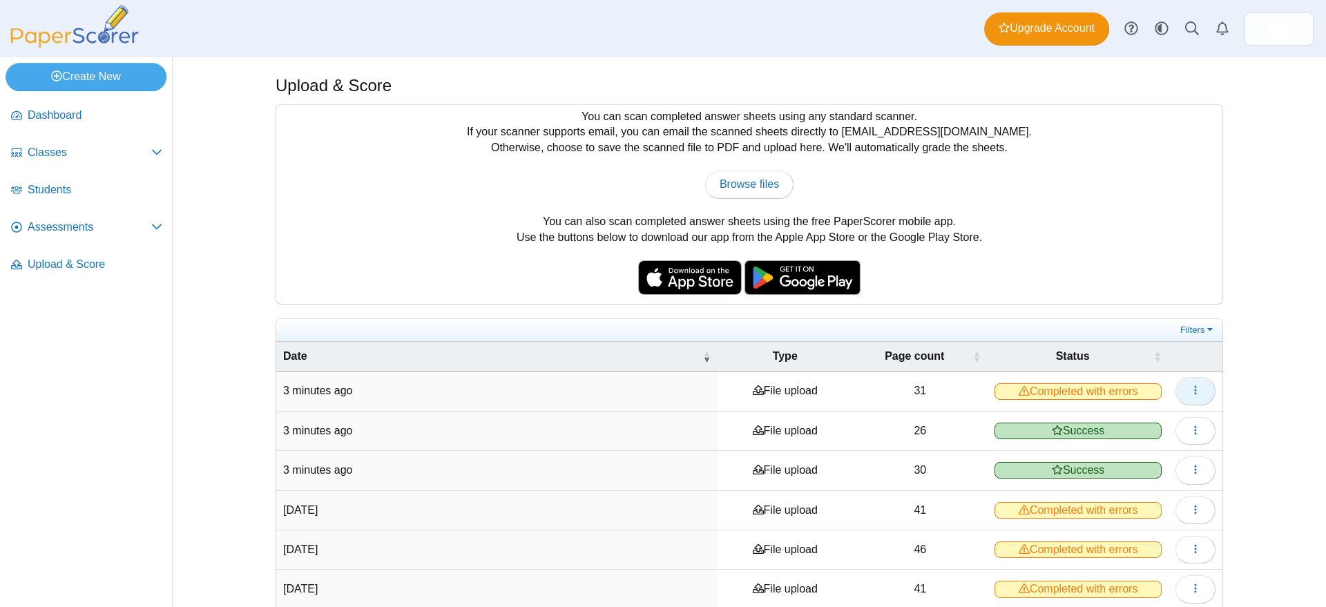
click at [1190, 389] on icon "button" at bounding box center [1195, 390] width 11 height 11
click at [1126, 420] on link "View scanned pages" at bounding box center [1126, 421] width 166 height 21
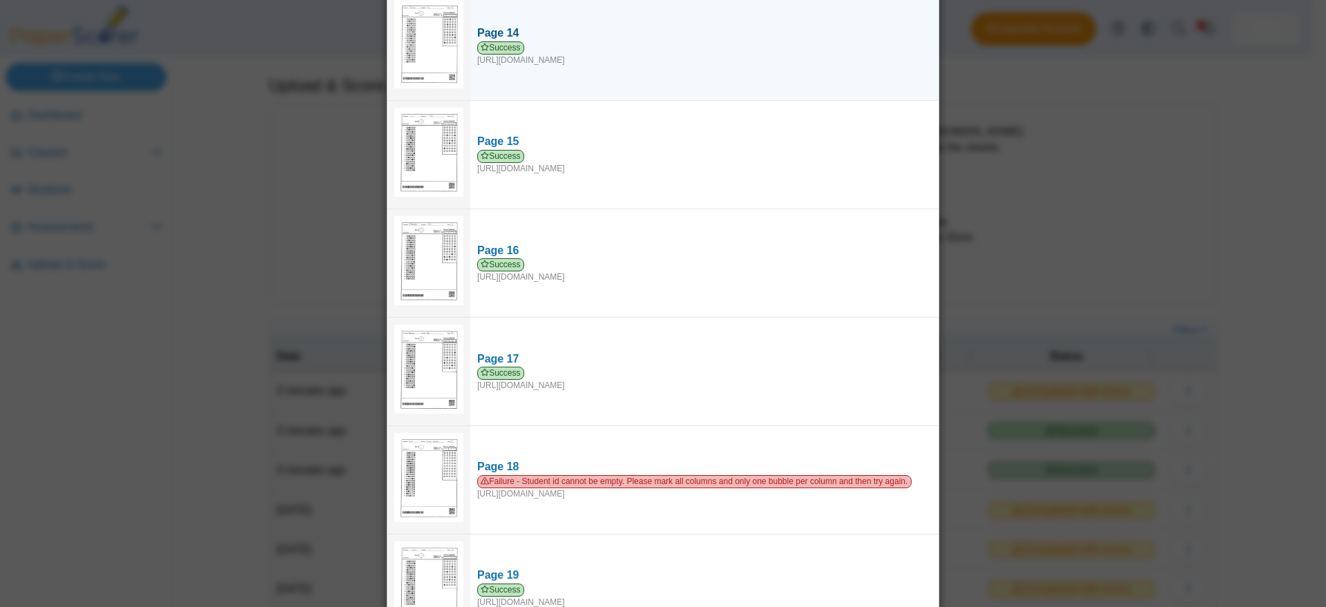
scroll to position [1640, 0]
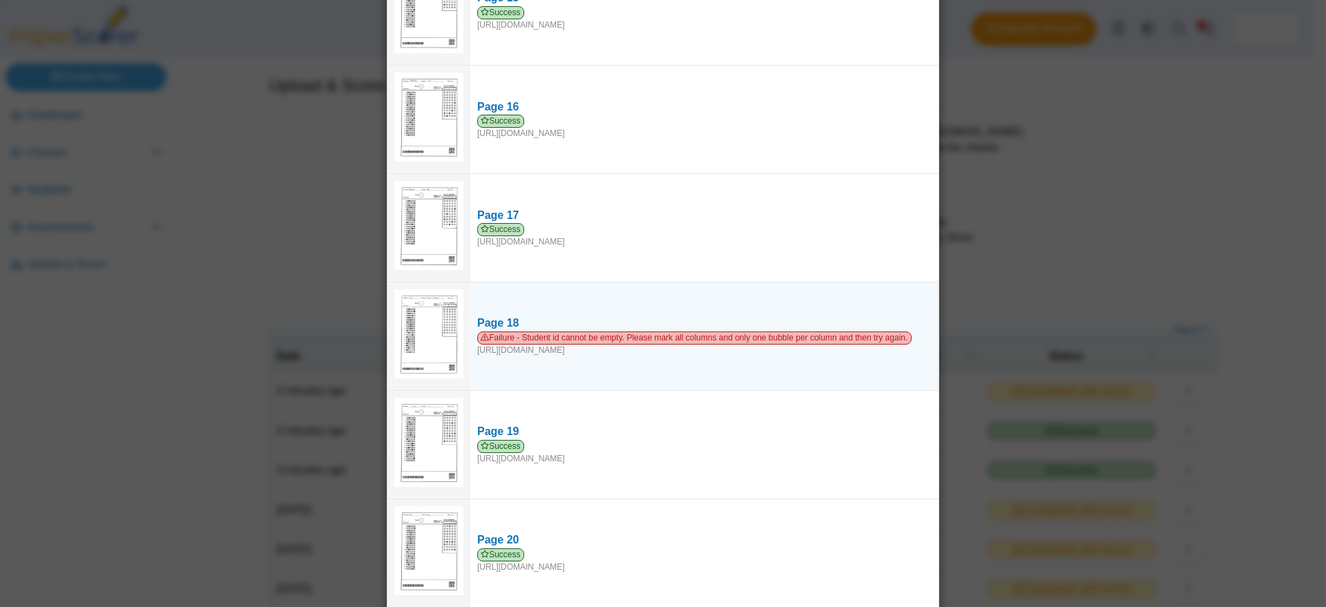
click at [427, 312] on img at bounding box center [428, 333] width 69 height 89
click at [521, 340] on div "Failure - Student id cannot be empty. Please mark all columns and only one bubb…" at bounding box center [704, 344] width 454 height 25
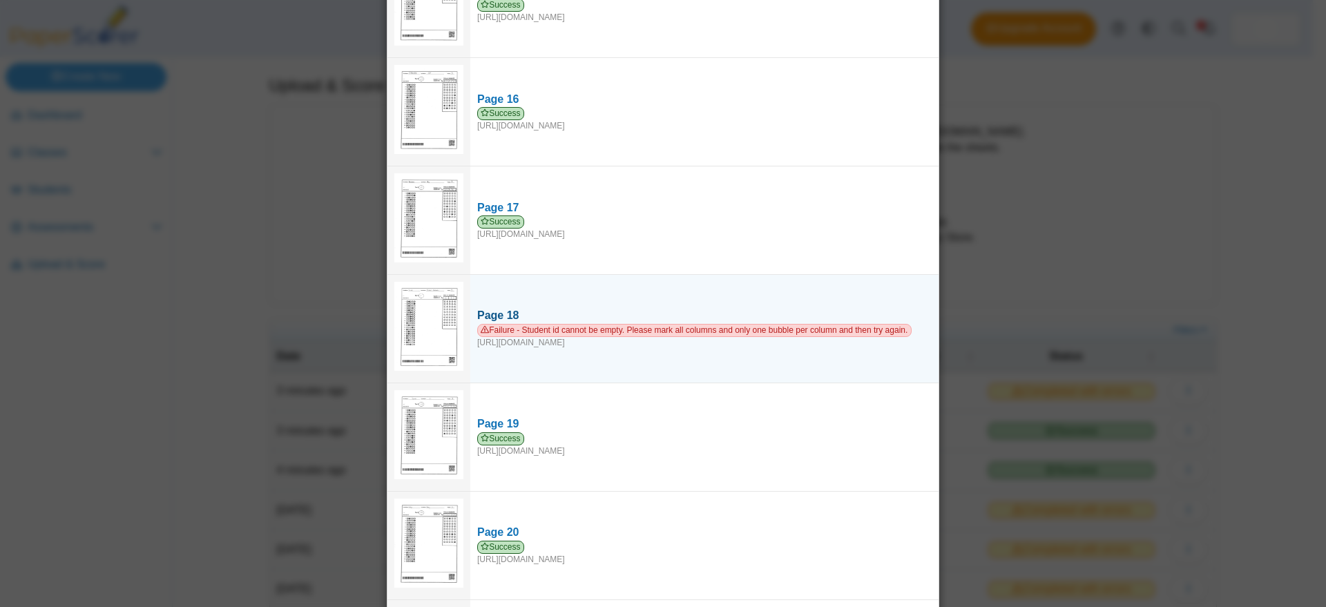
scroll to position [1611, 0]
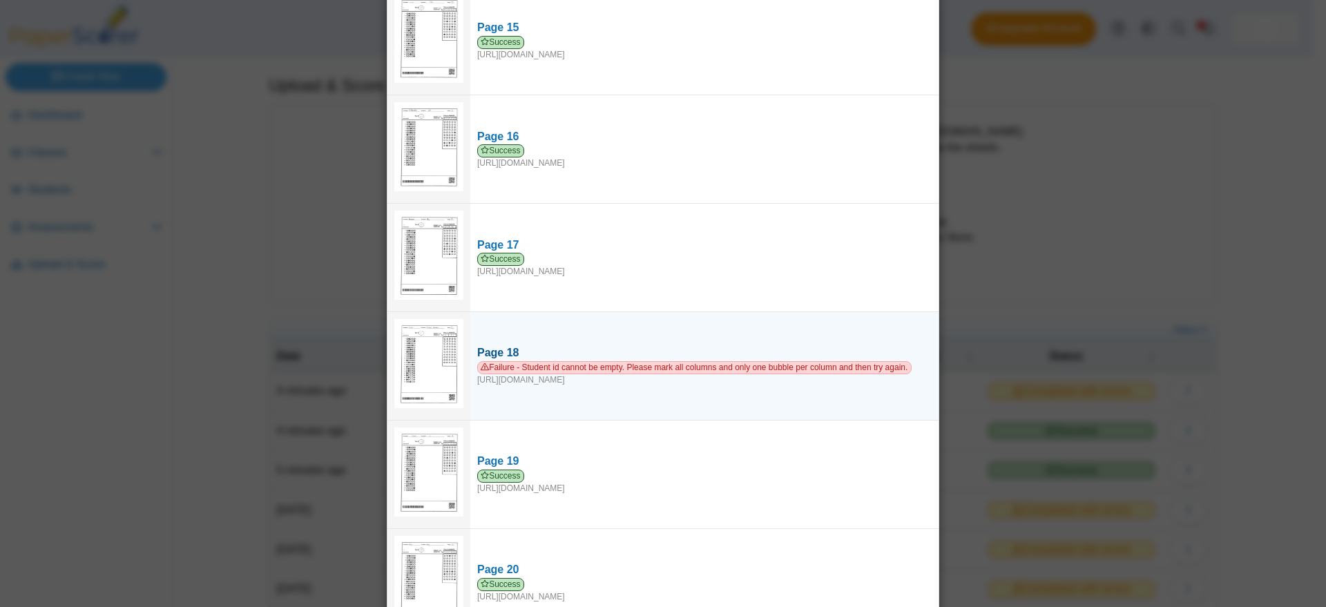
click at [546, 369] on div "Failure - Student id cannot be empty. Please mark all columns and only one bubb…" at bounding box center [704, 373] width 454 height 25
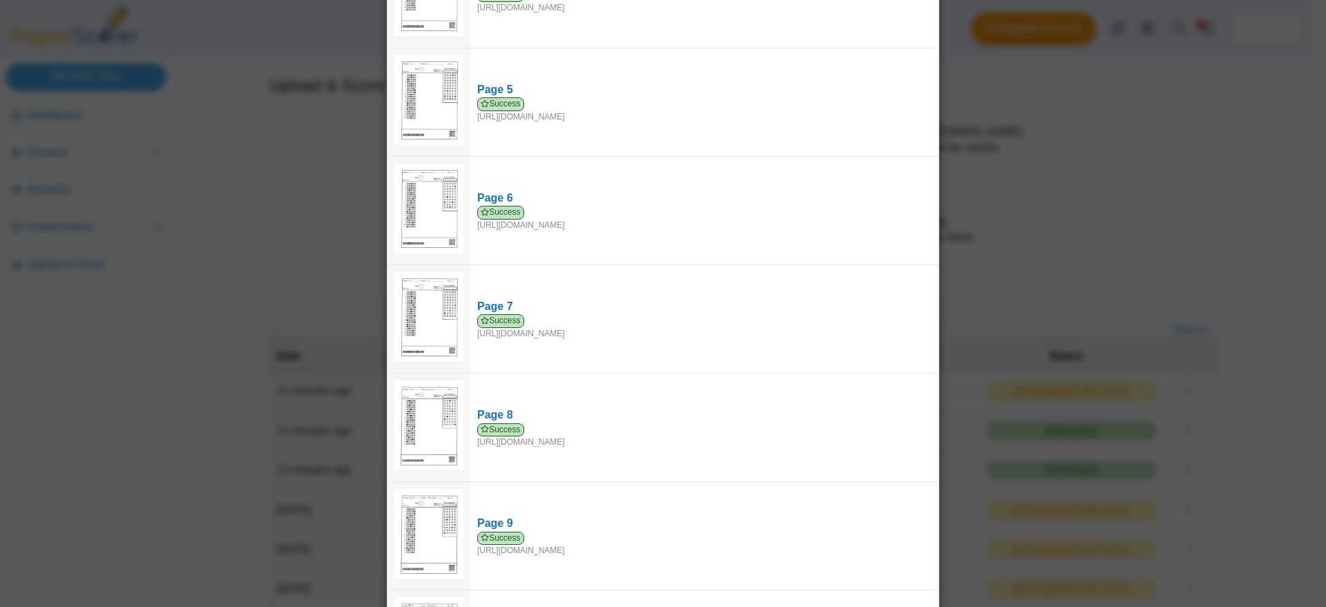
scroll to position [0, 0]
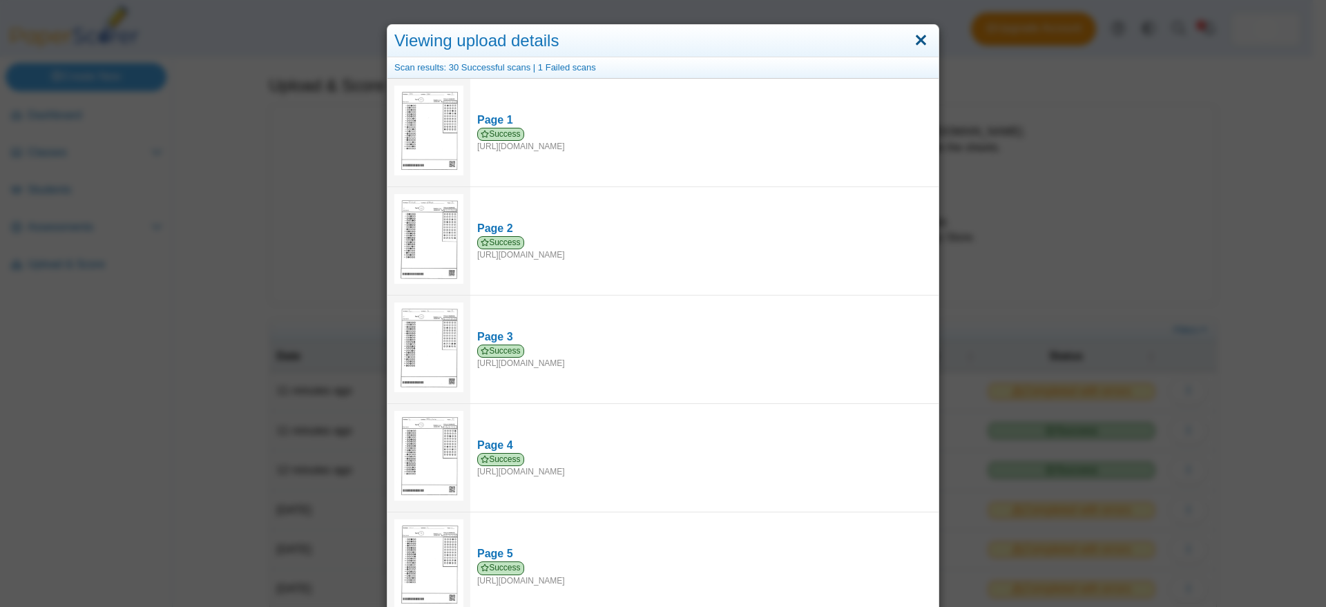
click at [910, 35] on link "Close" at bounding box center [920, 40] width 21 height 23
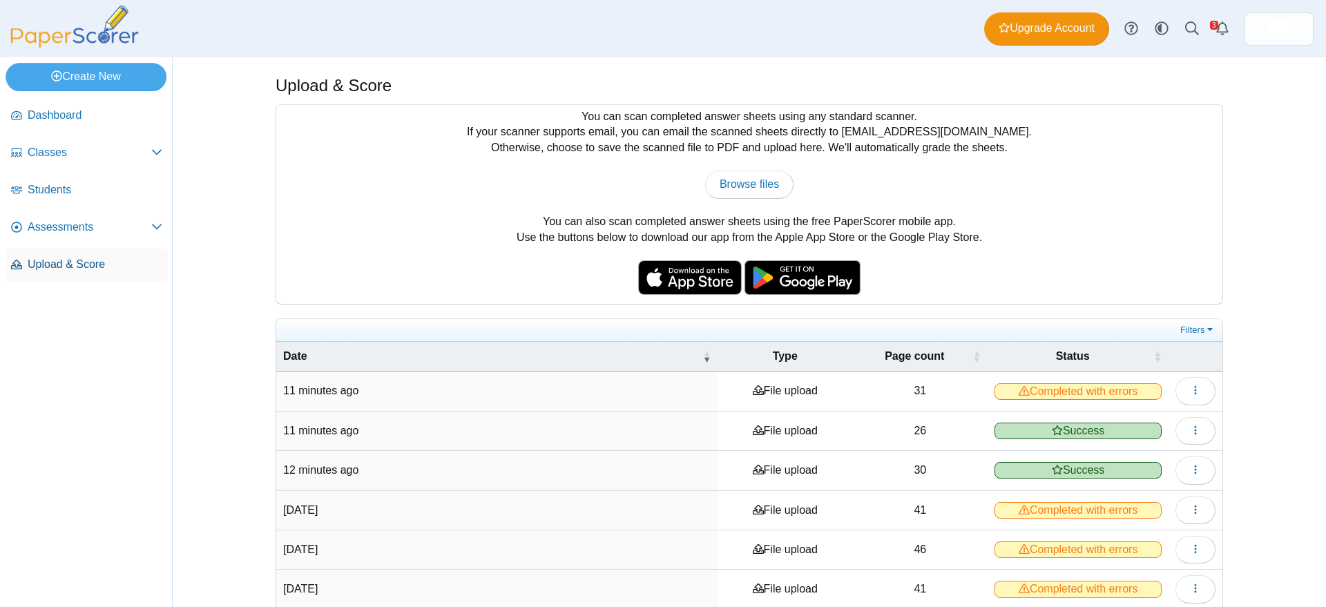
click at [70, 262] on span "Upload & Score" at bounding box center [95, 264] width 135 height 15
click at [754, 186] on span "Browse files" at bounding box center [749, 184] width 59 height 12
type input "**********"
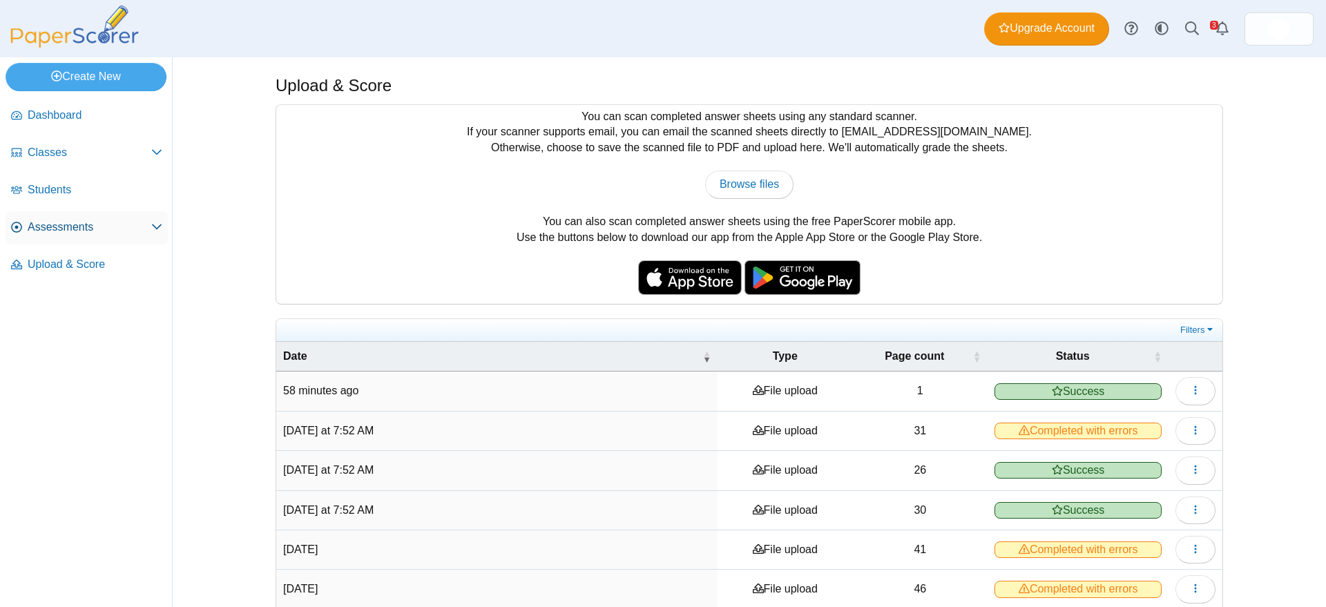
click at [57, 228] on span "Assessments" at bounding box center [90, 227] width 124 height 15
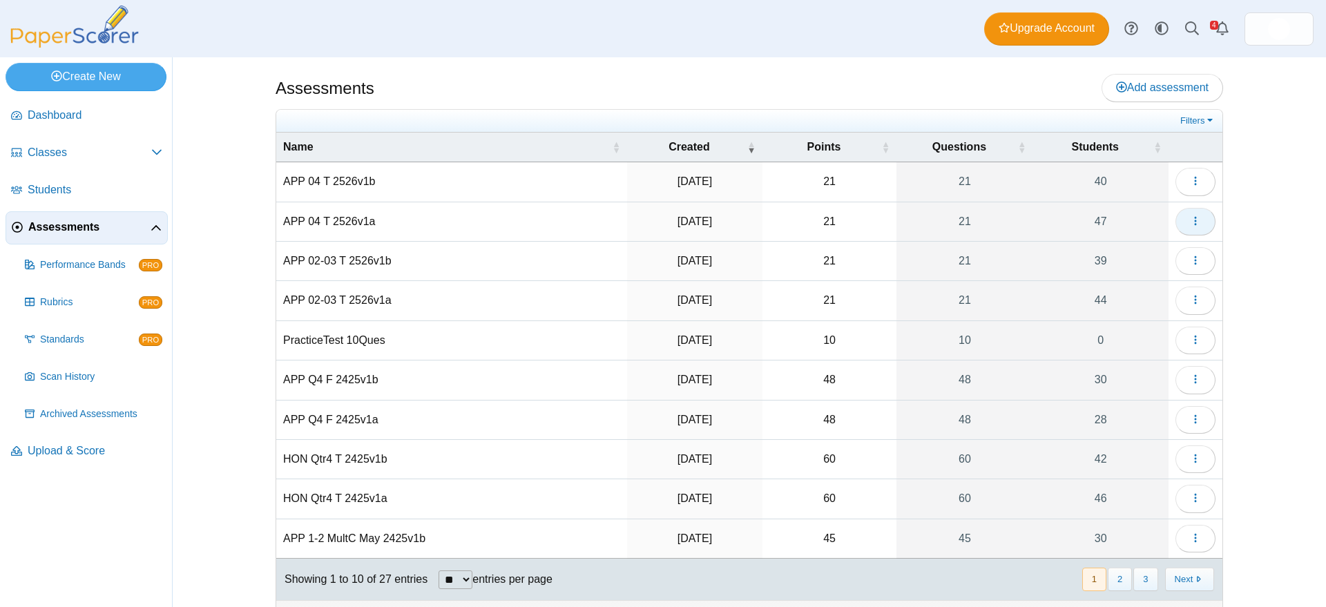
click at [1194, 220] on use "button" at bounding box center [1195, 220] width 2 height 9
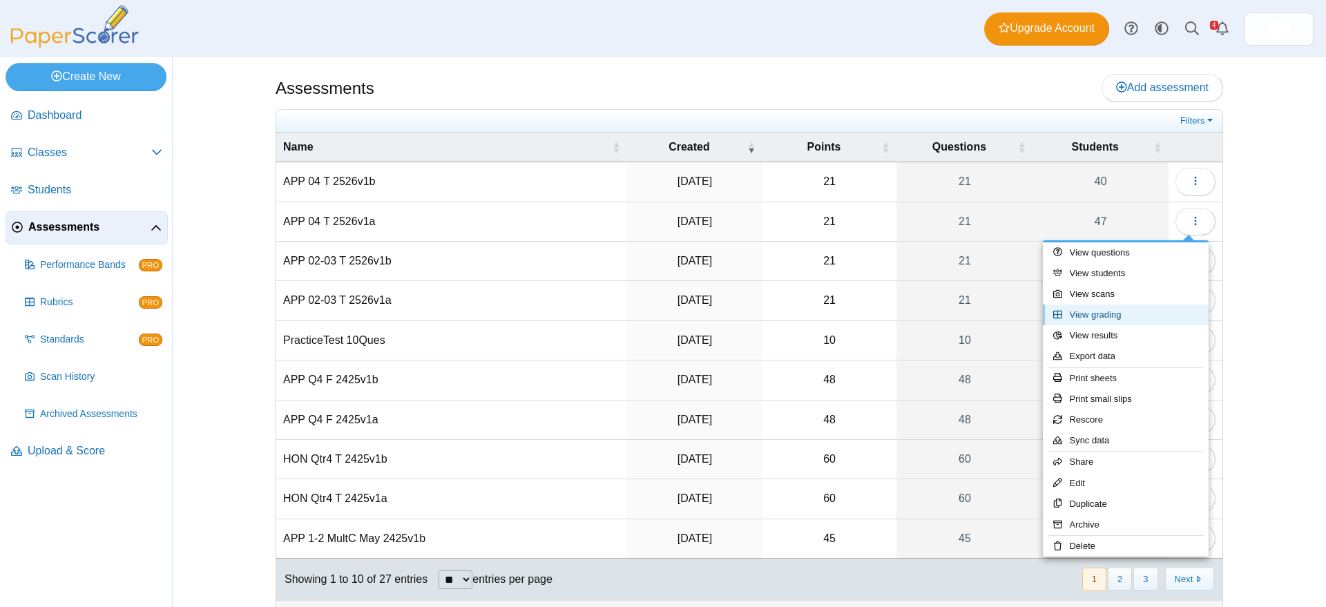
click at [1121, 313] on link "View grading" at bounding box center [1126, 315] width 166 height 21
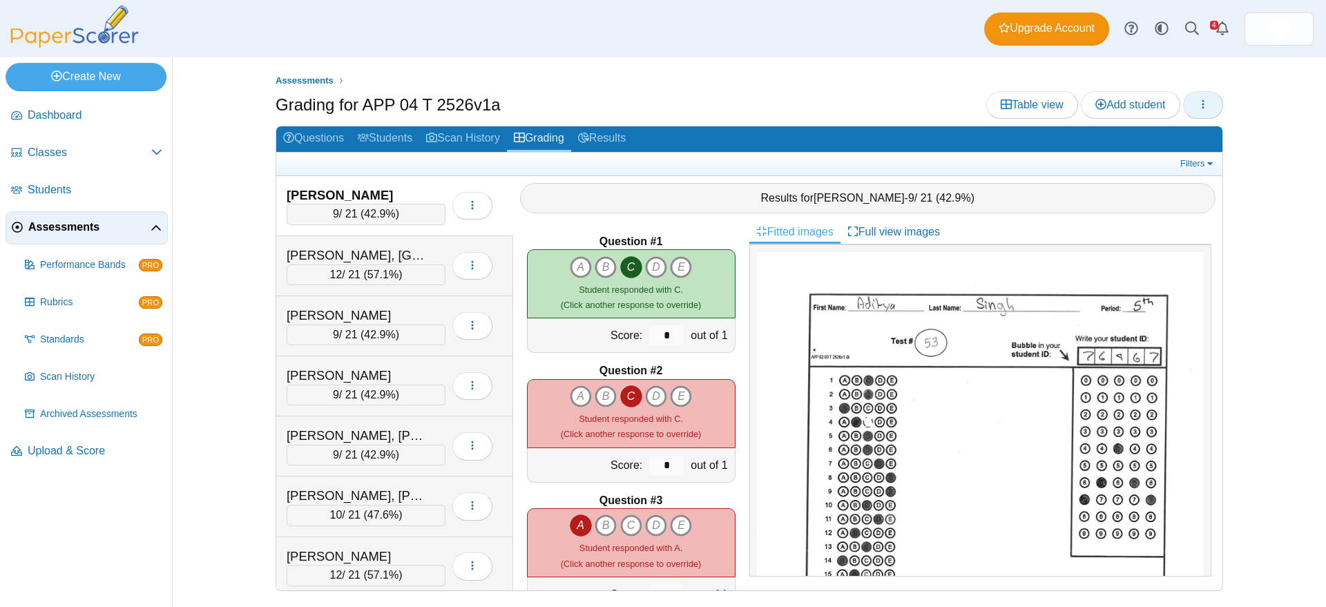
click at [1205, 104] on icon "button" at bounding box center [1203, 104] width 11 height 11
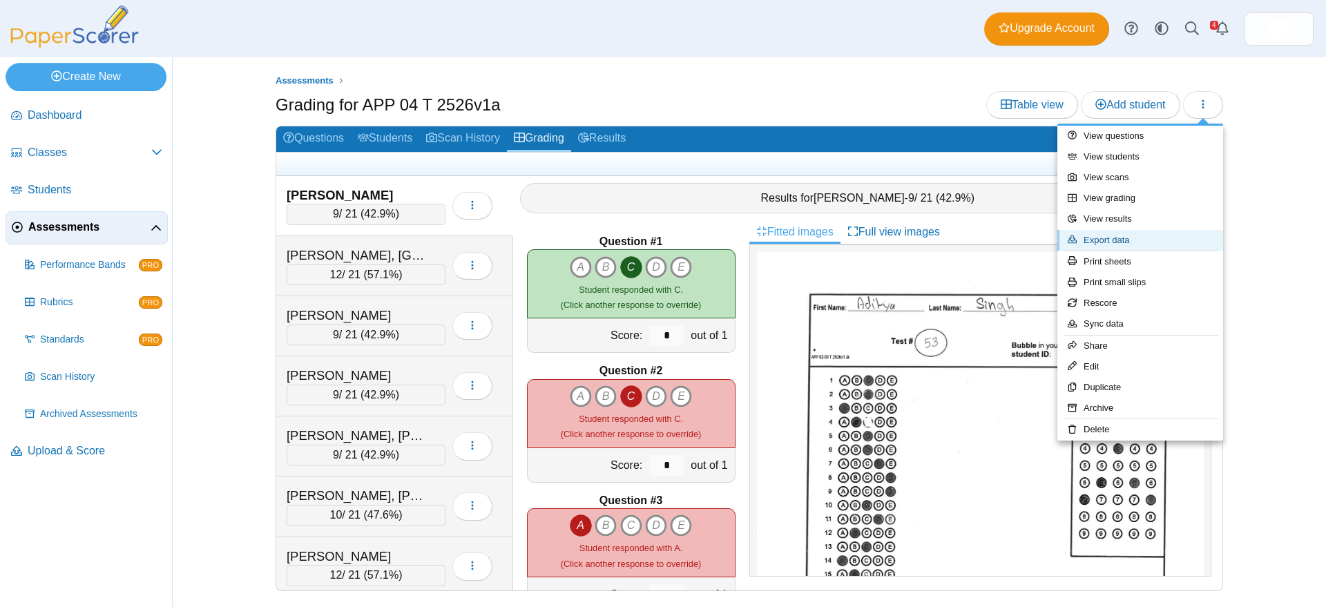
click at [1122, 239] on link "Export data" at bounding box center [1140, 240] width 166 height 21
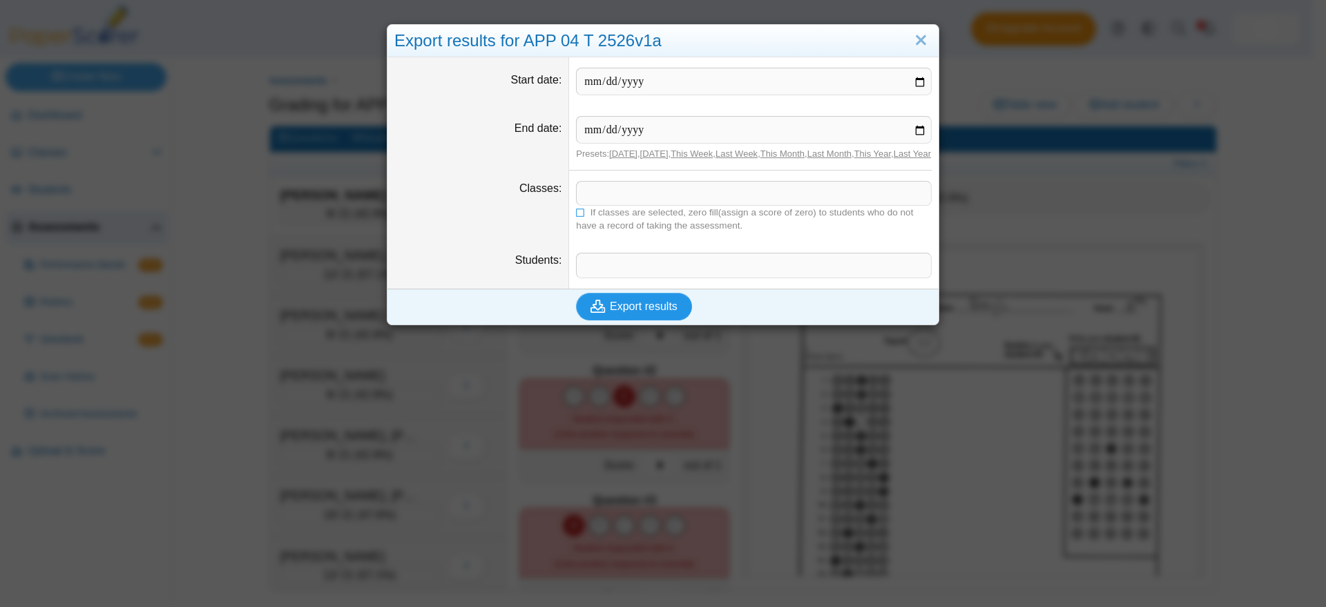
click at [660, 312] on span "Export results" at bounding box center [644, 306] width 68 height 12
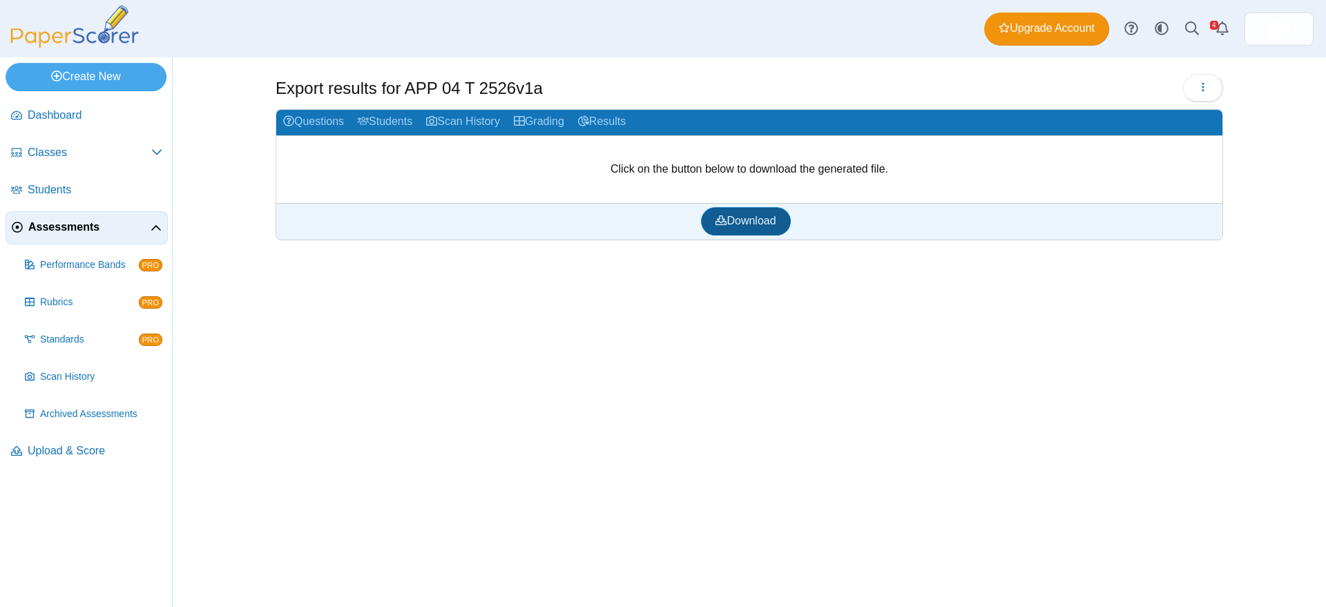
click at [761, 220] on span "Download" at bounding box center [746, 221] width 60 height 12
click at [61, 227] on span "Assessments" at bounding box center [89, 227] width 122 height 15
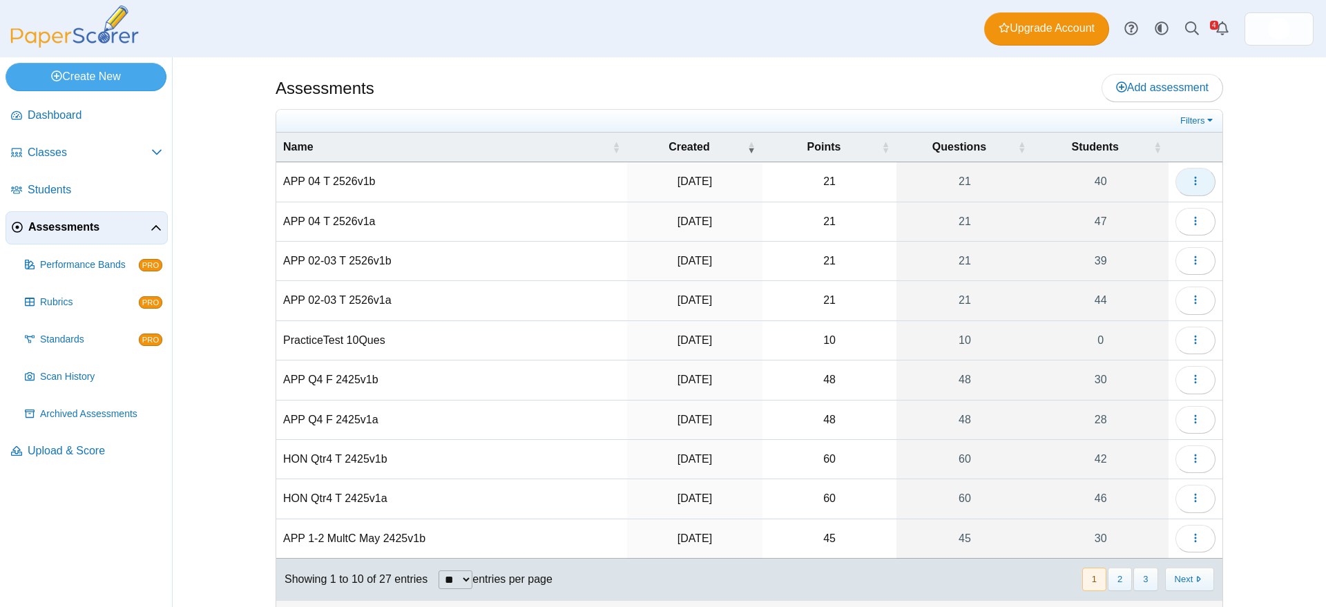
click at [1190, 178] on icon "button" at bounding box center [1195, 180] width 11 height 11
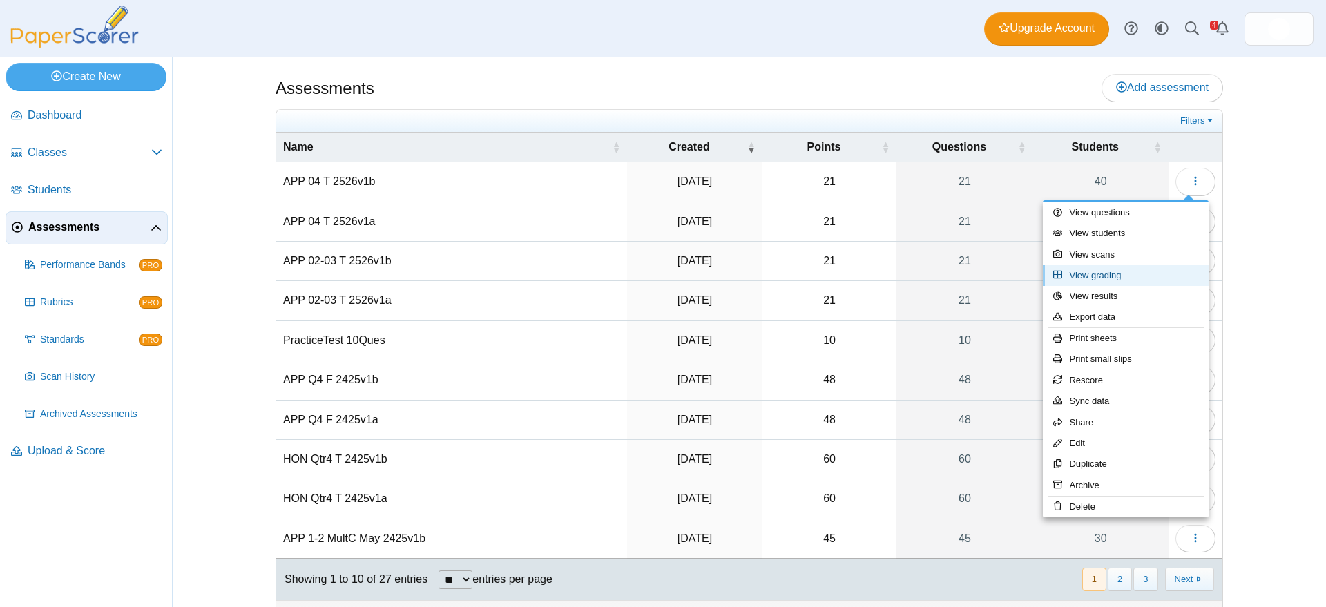
click at [1131, 276] on link "View grading" at bounding box center [1126, 275] width 166 height 21
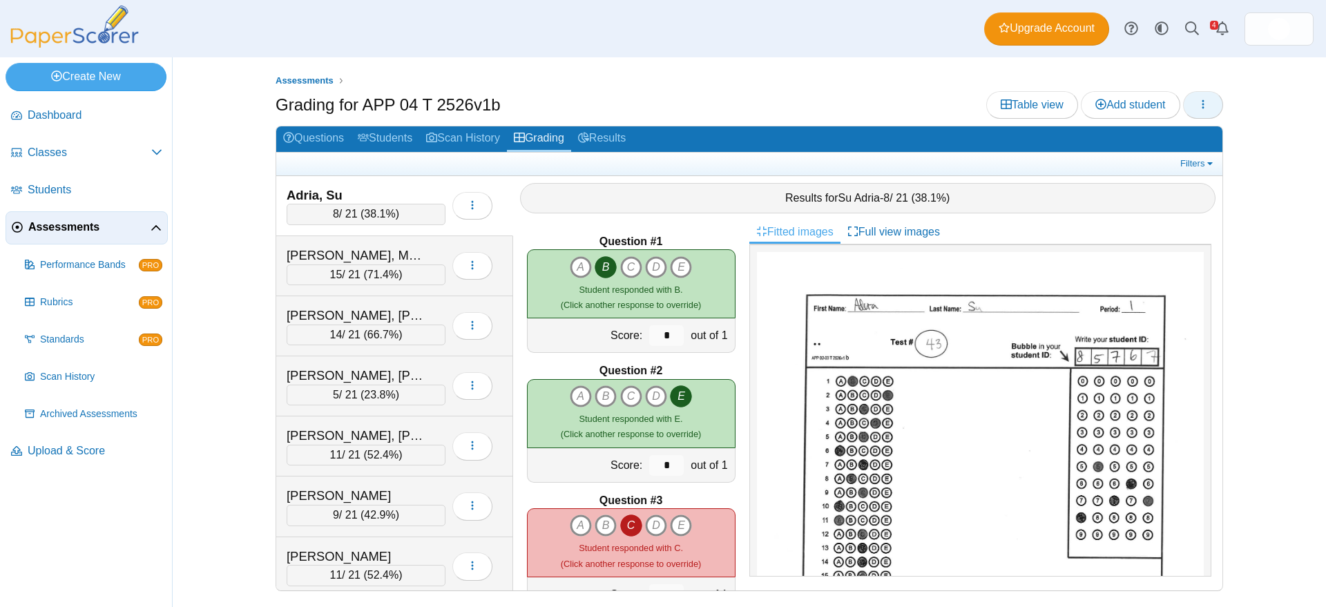
click at [1206, 106] on icon "button" at bounding box center [1203, 104] width 11 height 11
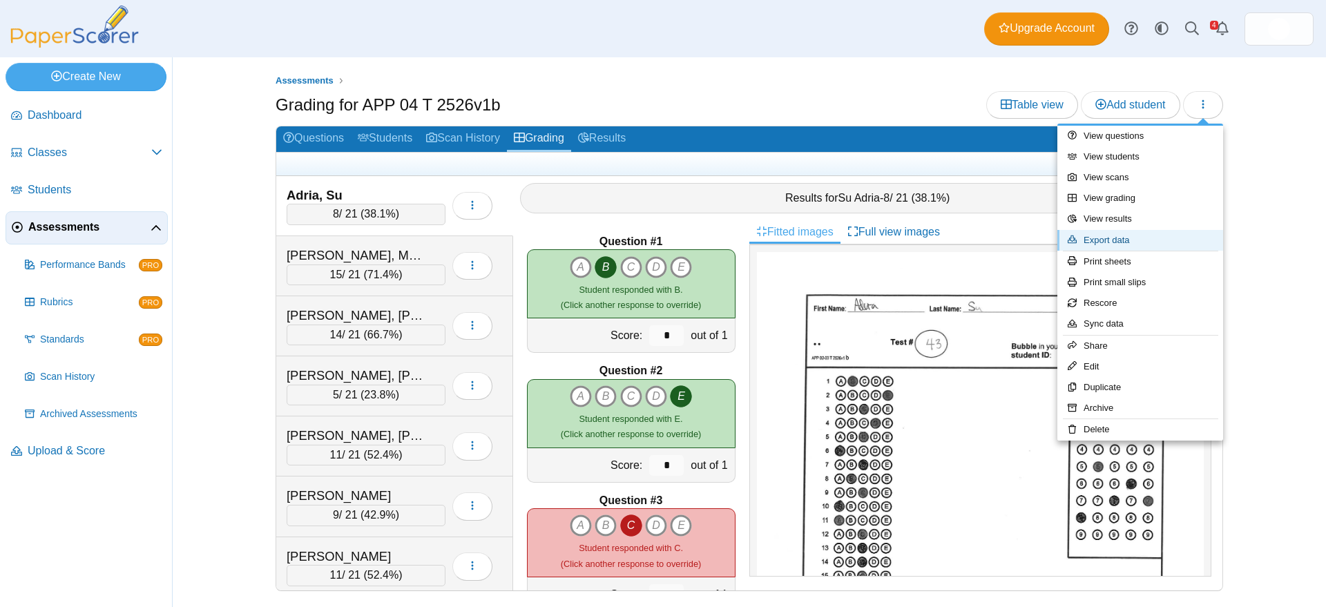
click at [1129, 243] on link "Export data" at bounding box center [1140, 240] width 166 height 21
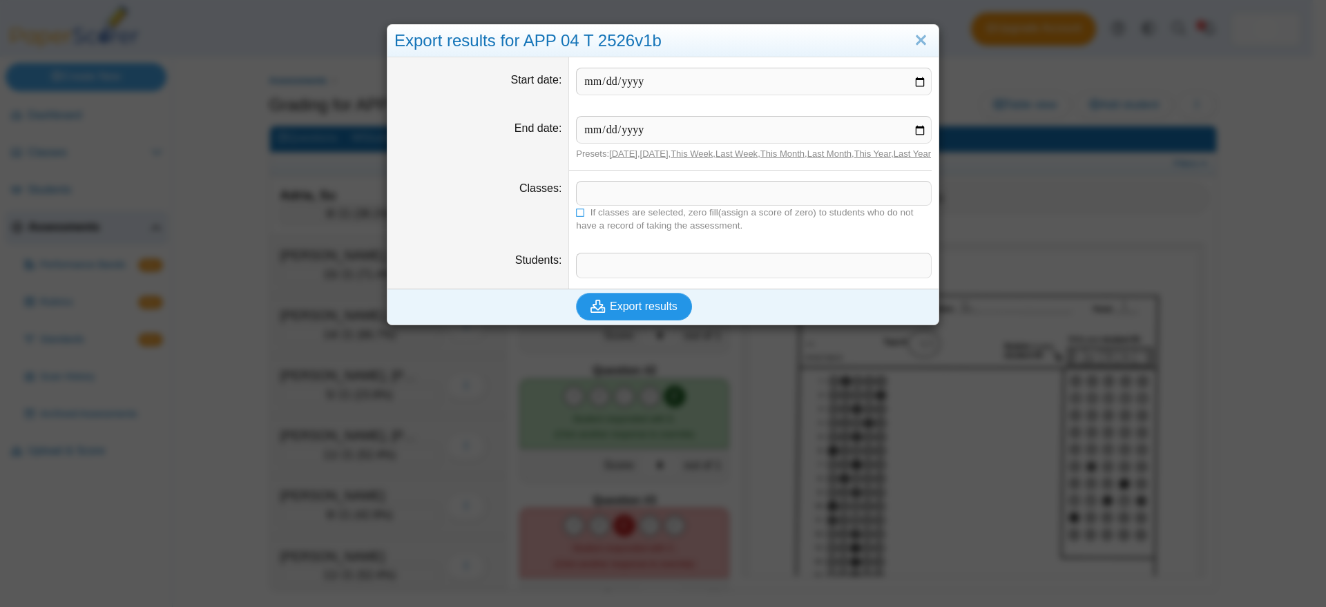
click at [645, 312] on span "Export results" at bounding box center [644, 306] width 68 height 12
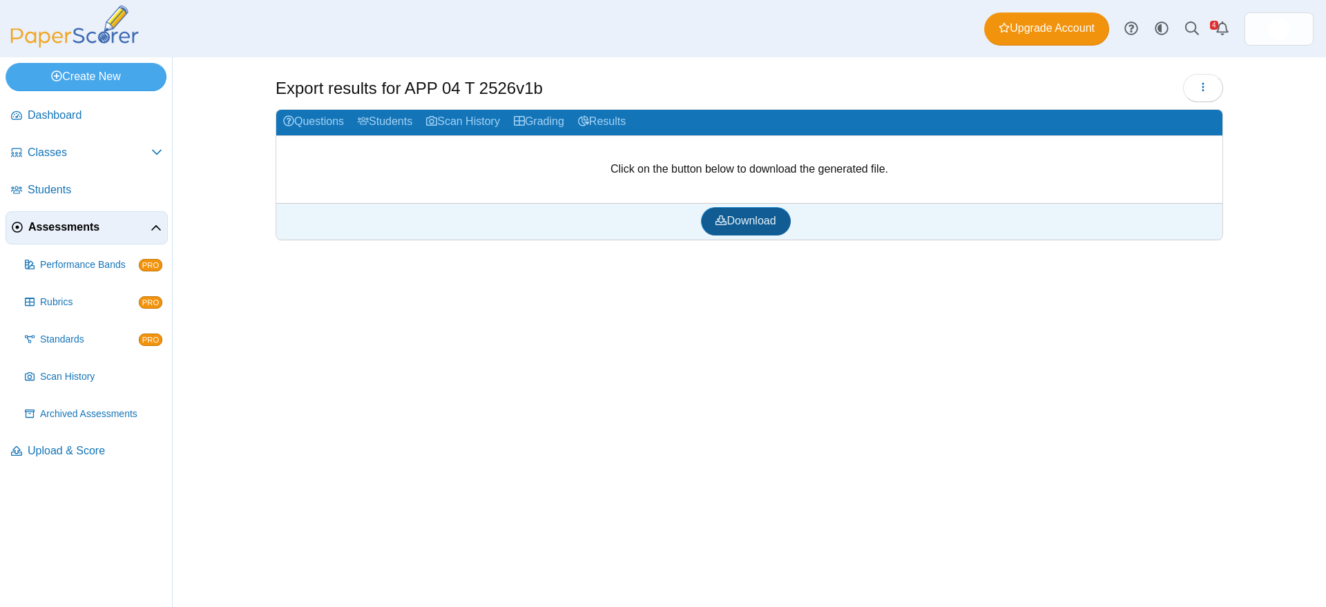
click at [750, 218] on span "Download" at bounding box center [746, 221] width 60 height 12
click at [1276, 25] on img at bounding box center [1279, 29] width 22 height 22
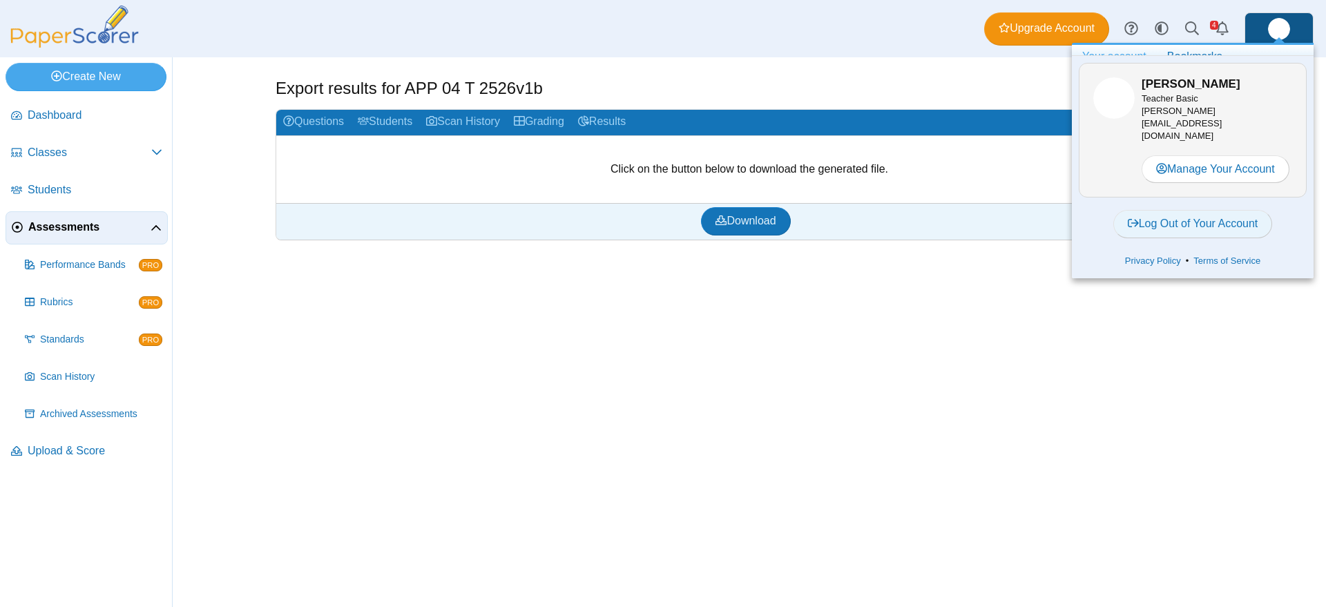
click at [1198, 210] on link "Log Out of Your Account" at bounding box center [1193, 224] width 160 height 28
